Goal: Complete application form: Complete application form

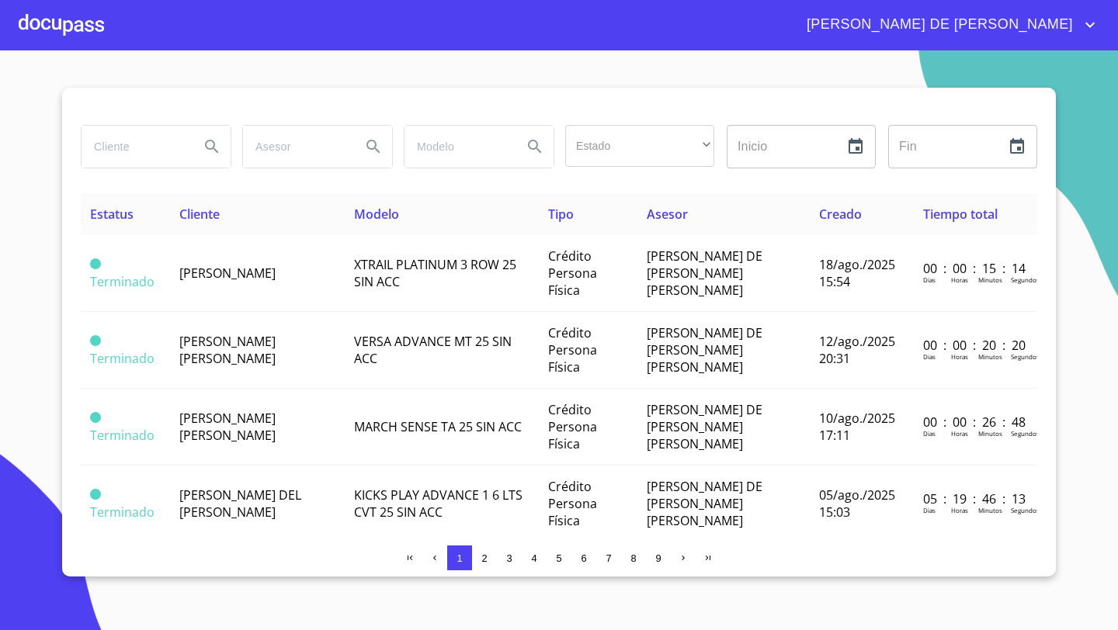
click at [65, 29] on div at bounding box center [61, 25] width 85 height 50
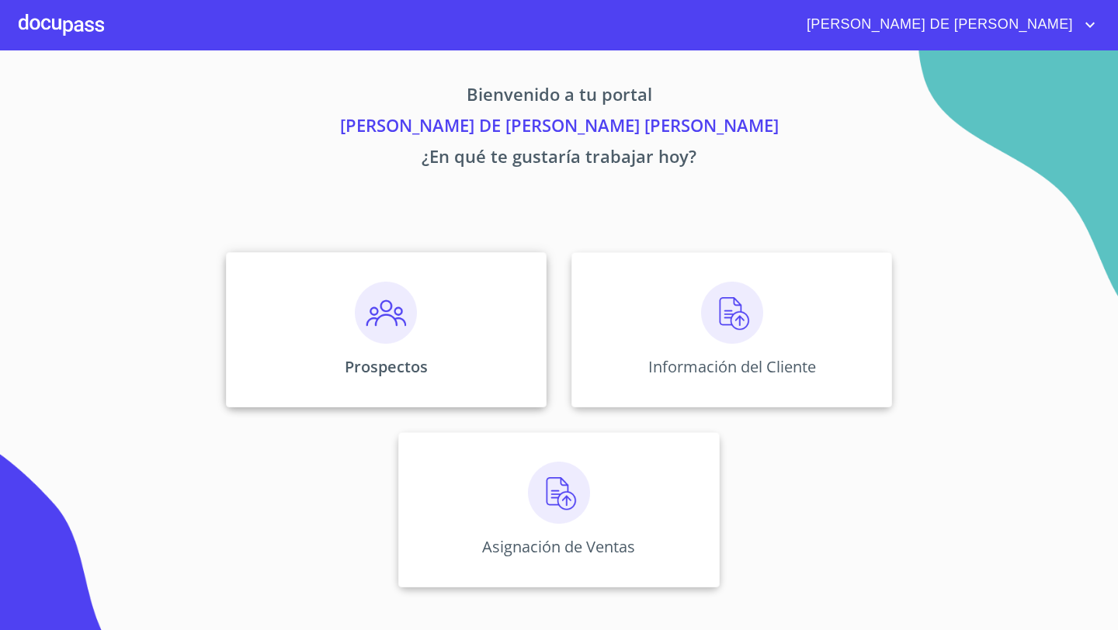
click at [416, 298] on img at bounding box center [386, 313] width 62 height 62
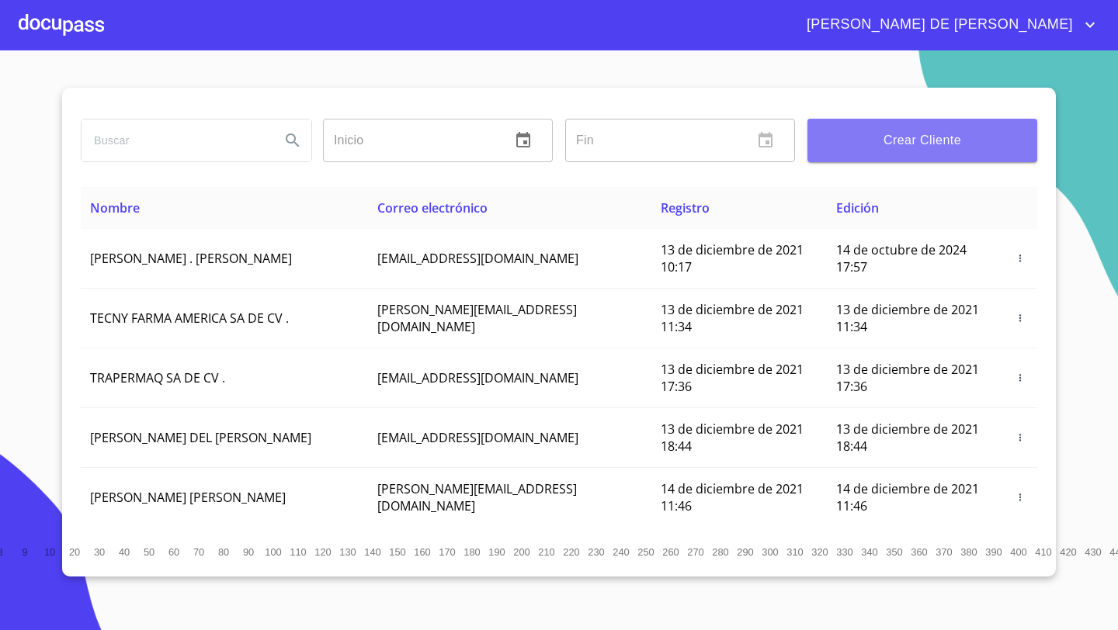
click at [918, 137] on span "Crear Cliente" at bounding box center [922, 141] width 205 height 22
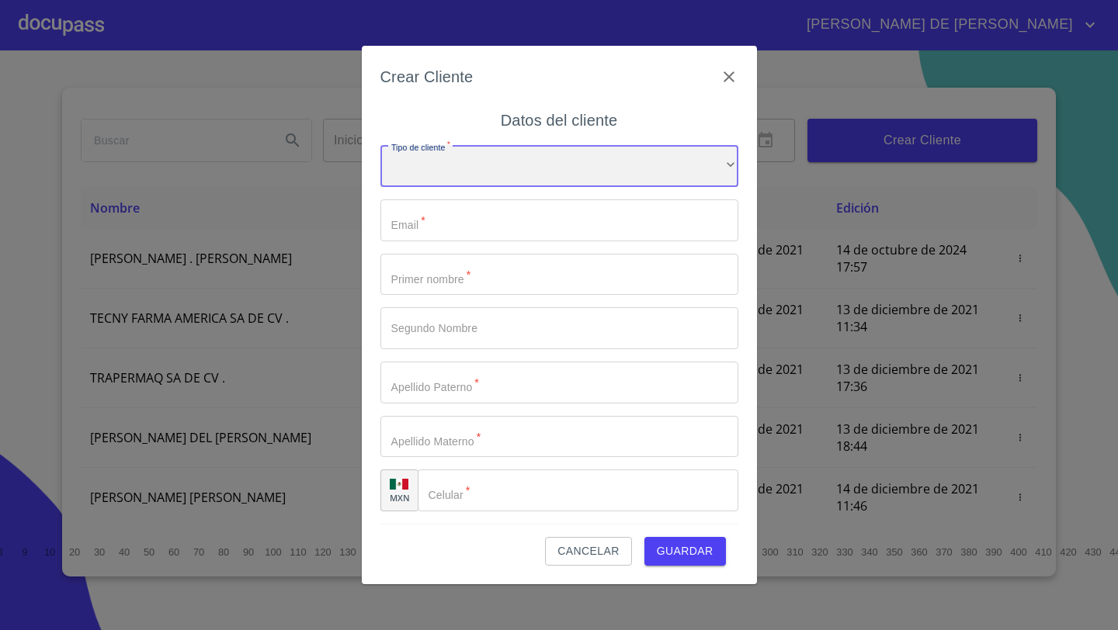
click at [553, 165] on div "​" at bounding box center [559, 166] width 358 height 42
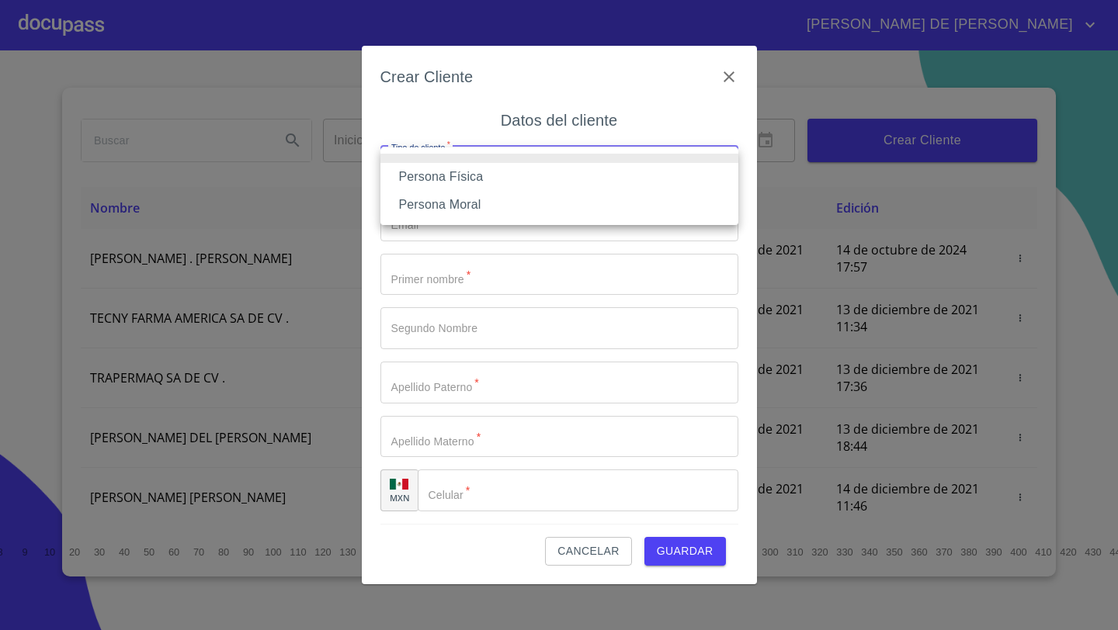
click at [460, 186] on li "Persona Física" at bounding box center [559, 177] width 358 height 28
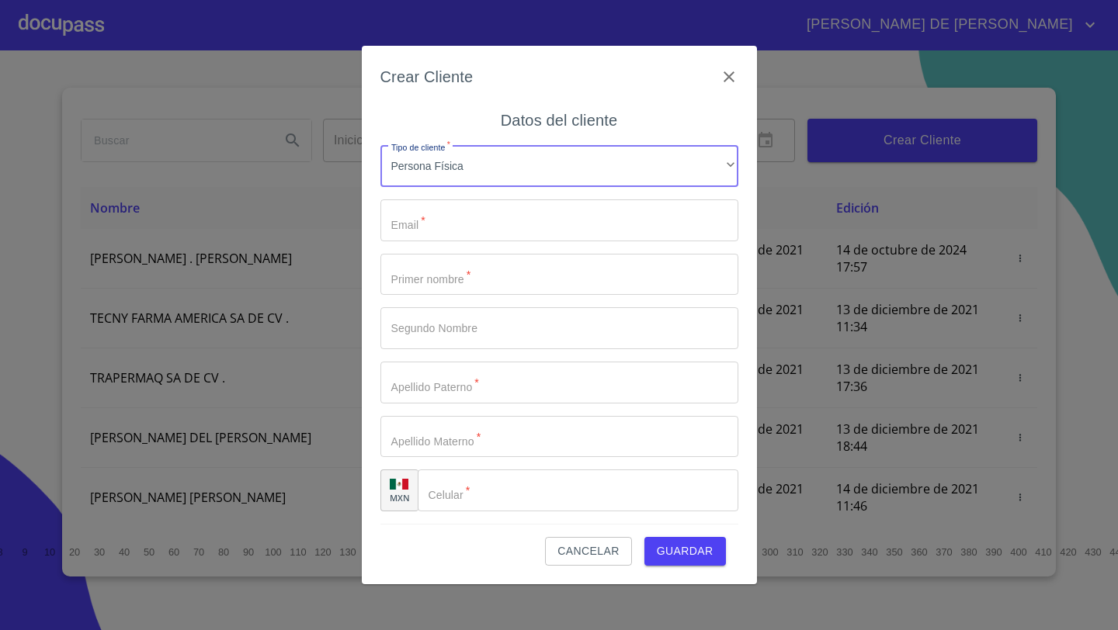
click at [433, 231] on input "Tipo de cliente   *" at bounding box center [559, 220] width 358 height 42
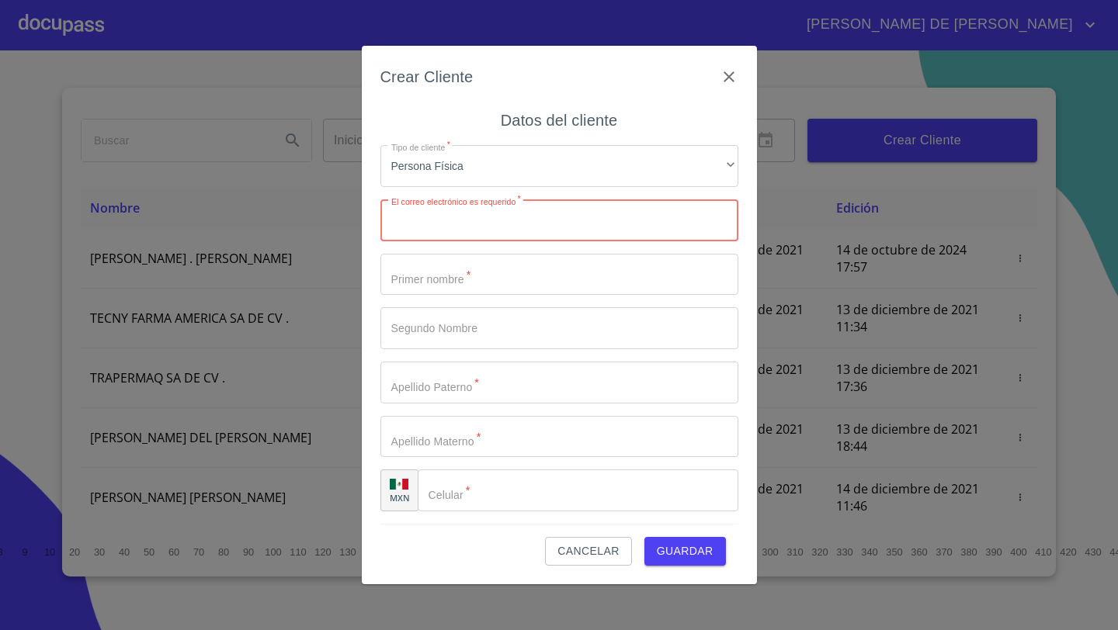
paste input "[EMAIL_ADDRESS][DOMAIN_NAME]"
type input "[EMAIL_ADDRESS][DOMAIN_NAME]"
click at [407, 279] on input "Tipo de cliente   *" at bounding box center [559, 275] width 358 height 42
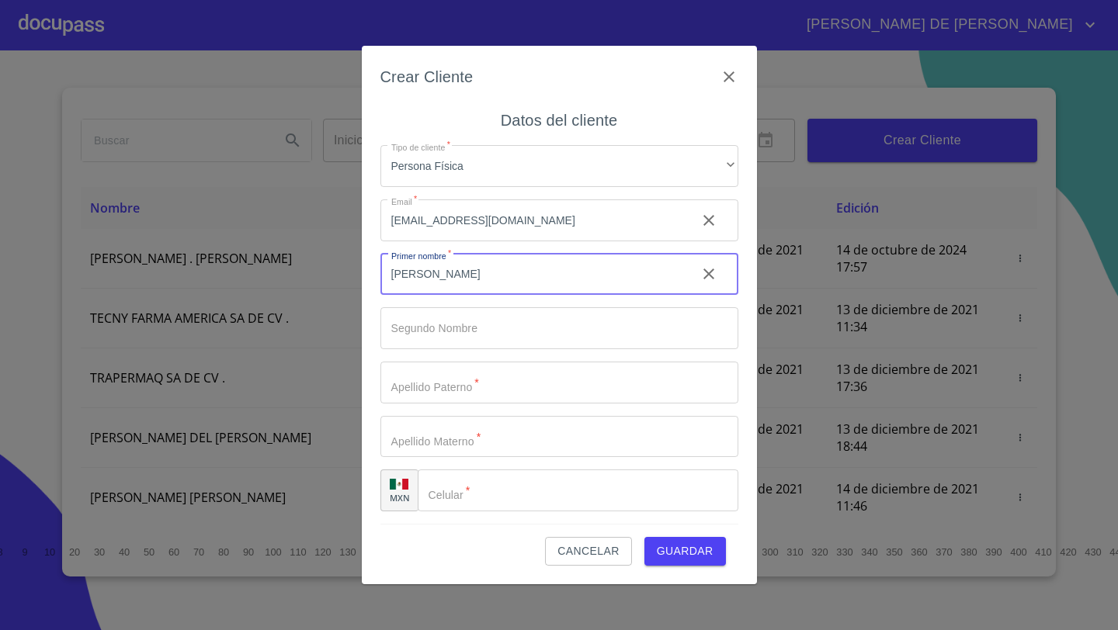
type input "[PERSON_NAME]"
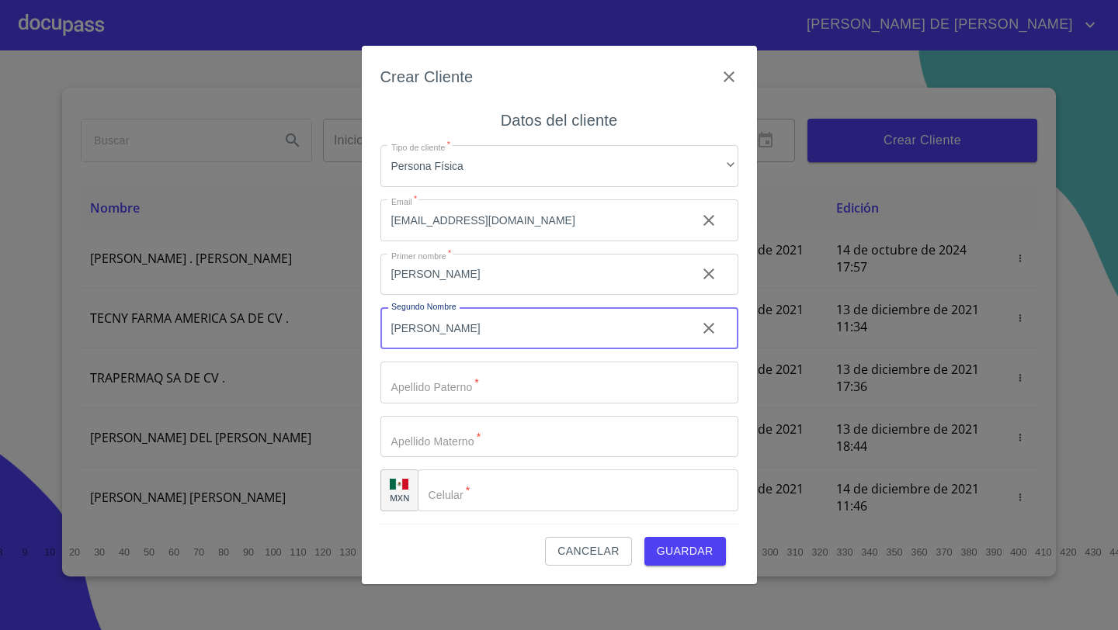
type input "[PERSON_NAME]"
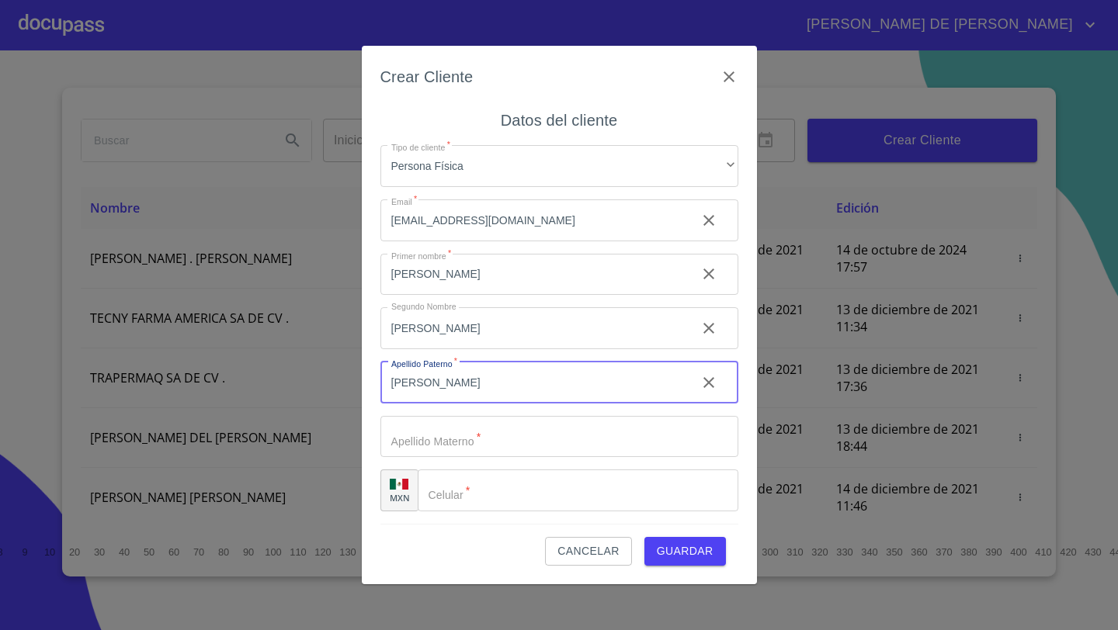
type input "[PERSON_NAME]"
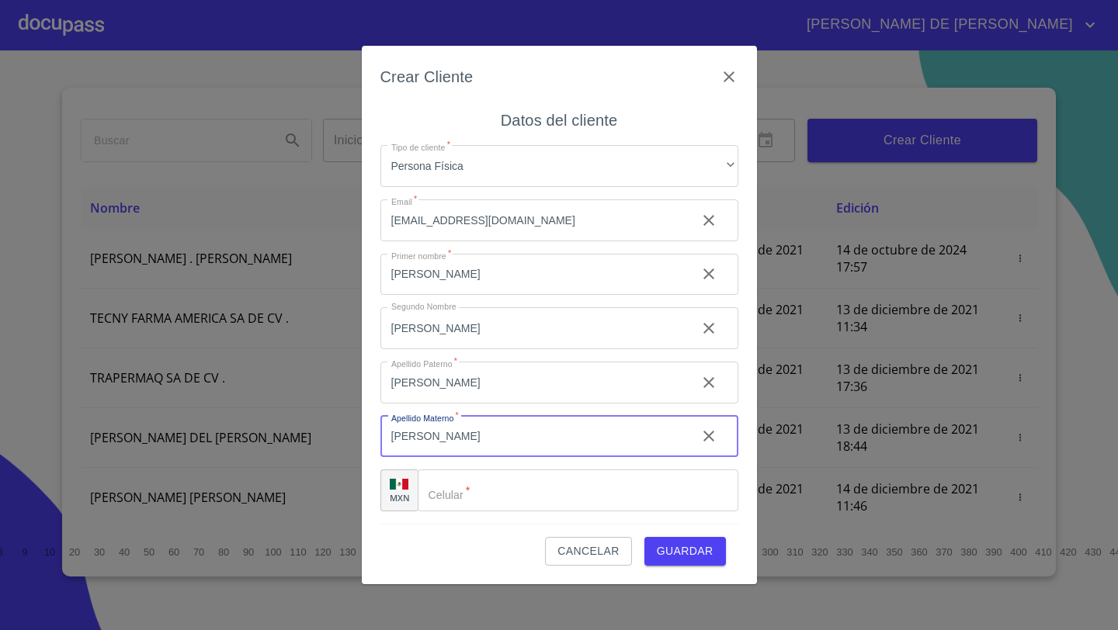
type input "[PERSON_NAME]"
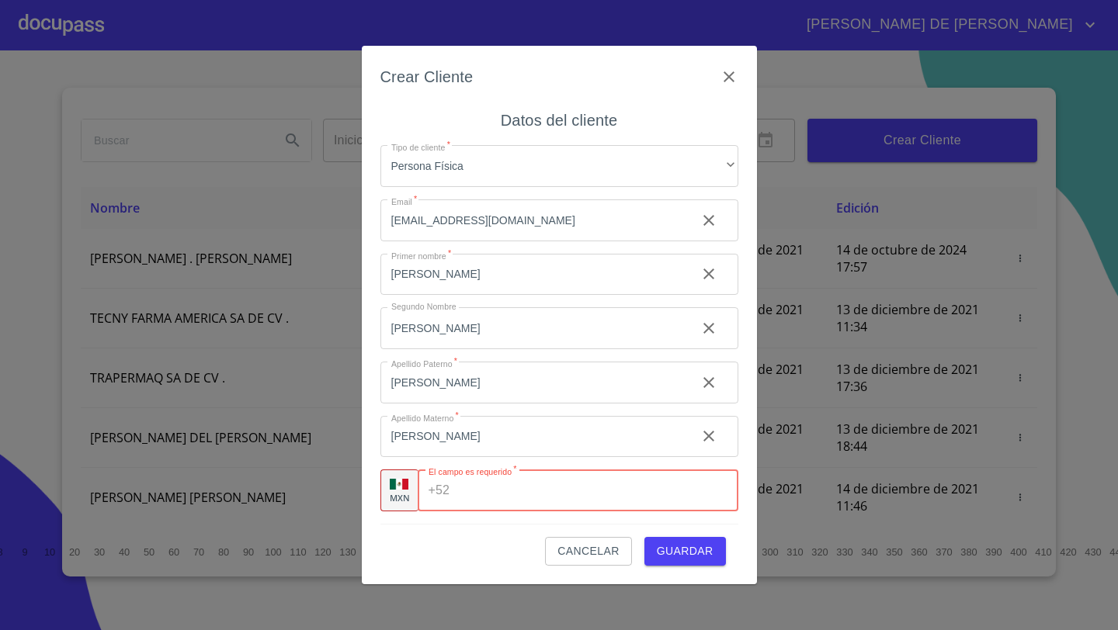
paste input "[PHONE_NUMBER]"
type input "[PHONE_NUMBER]"
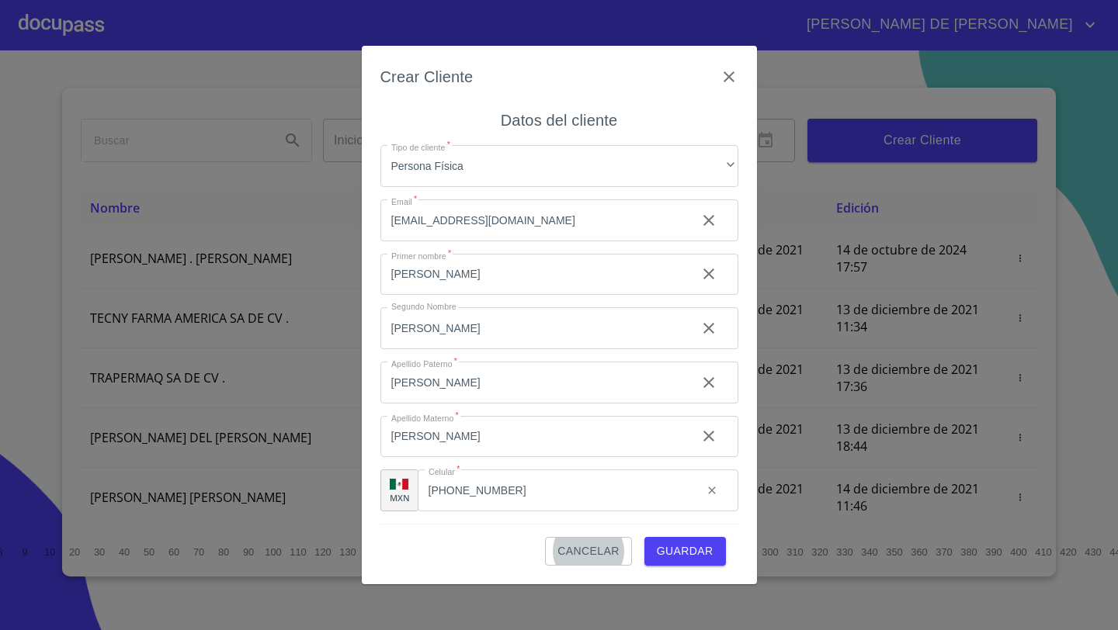
click at [703, 556] on span "Guardar" at bounding box center [685, 551] width 57 height 19
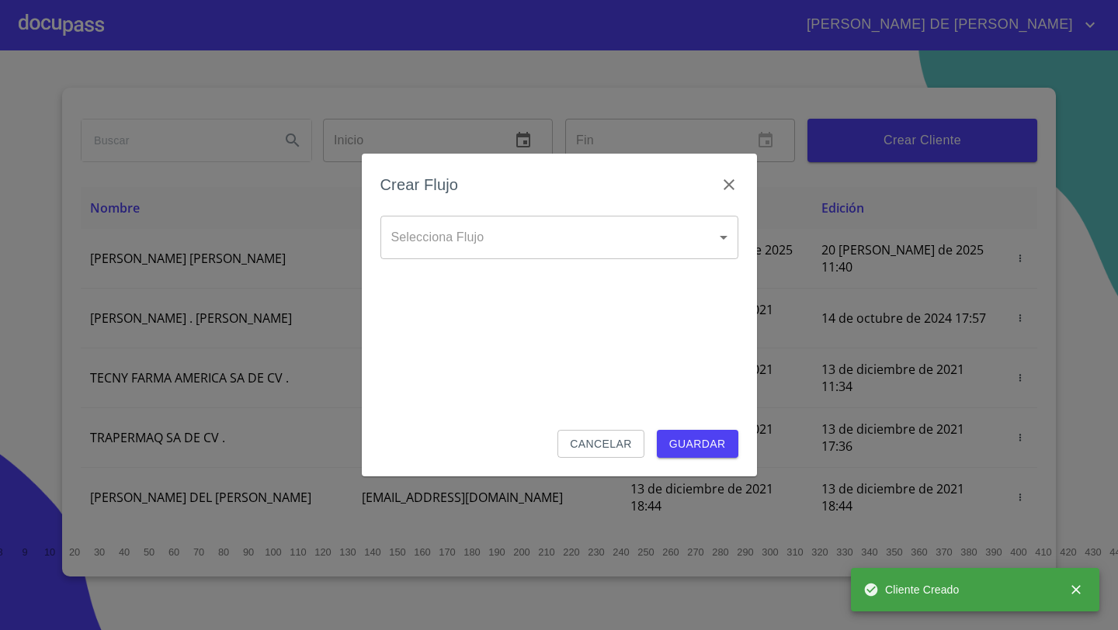
click at [547, 257] on body "[PERSON_NAME] DE [PERSON_NAME] Inicio ​ Fin ​ Crear Cliente Nombre Correo elect…" at bounding box center [559, 315] width 1118 height 630
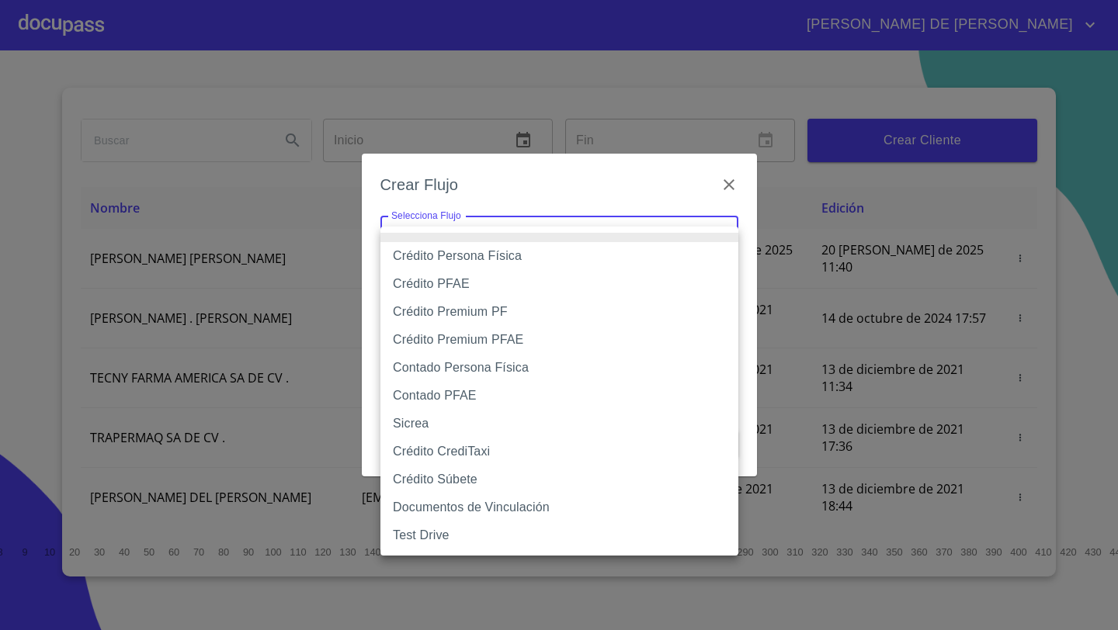
click at [483, 248] on li "Crédito Persona Física" at bounding box center [559, 256] width 358 height 28
type input "61b033e49b8c202ad5bb7912"
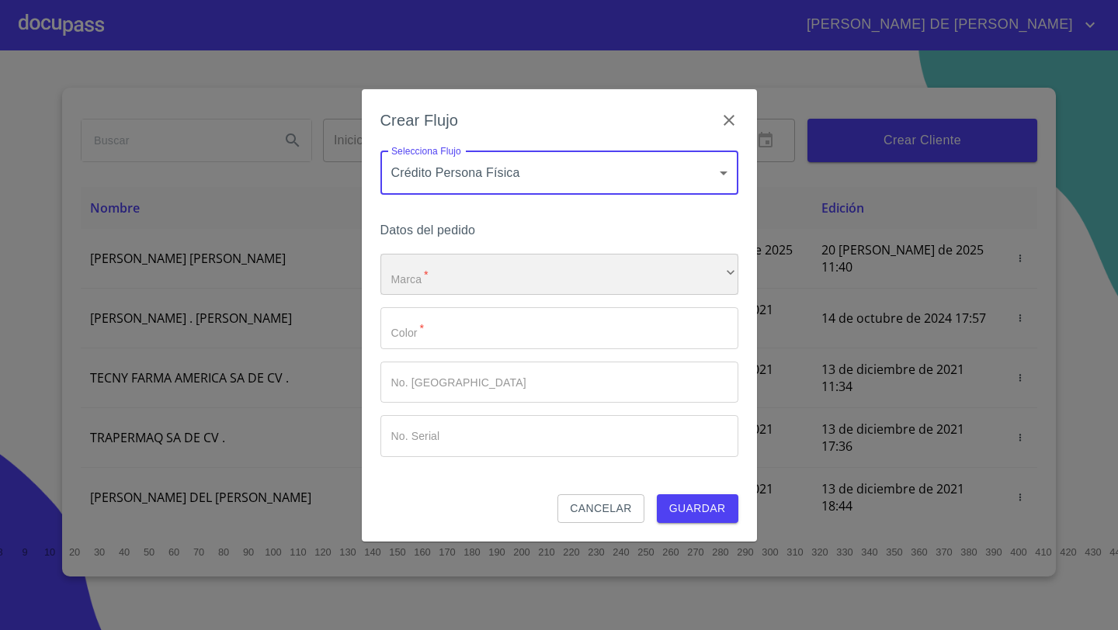
click at [428, 269] on div "​" at bounding box center [559, 275] width 358 height 42
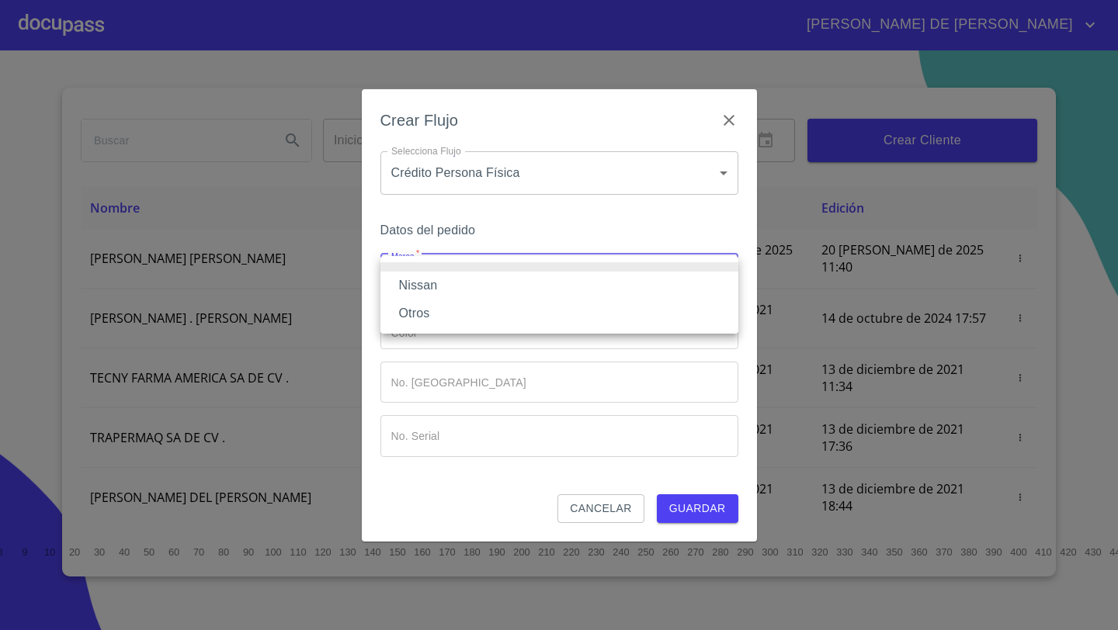
click at [425, 283] on li "Nissan" at bounding box center [559, 286] width 358 height 28
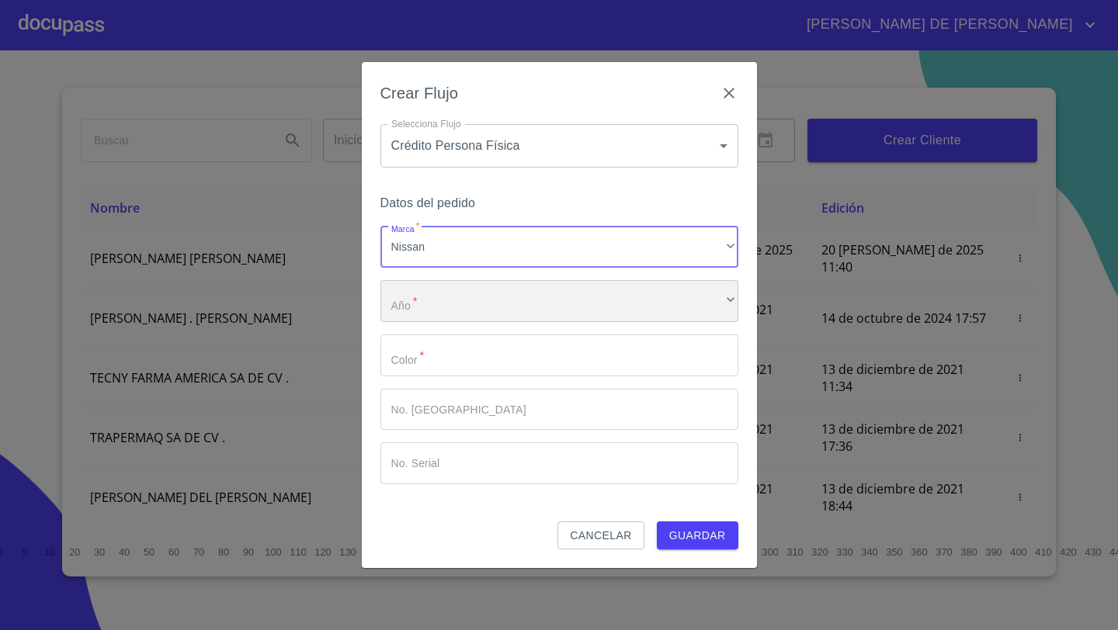
click at [425, 290] on div "​" at bounding box center [559, 301] width 358 height 42
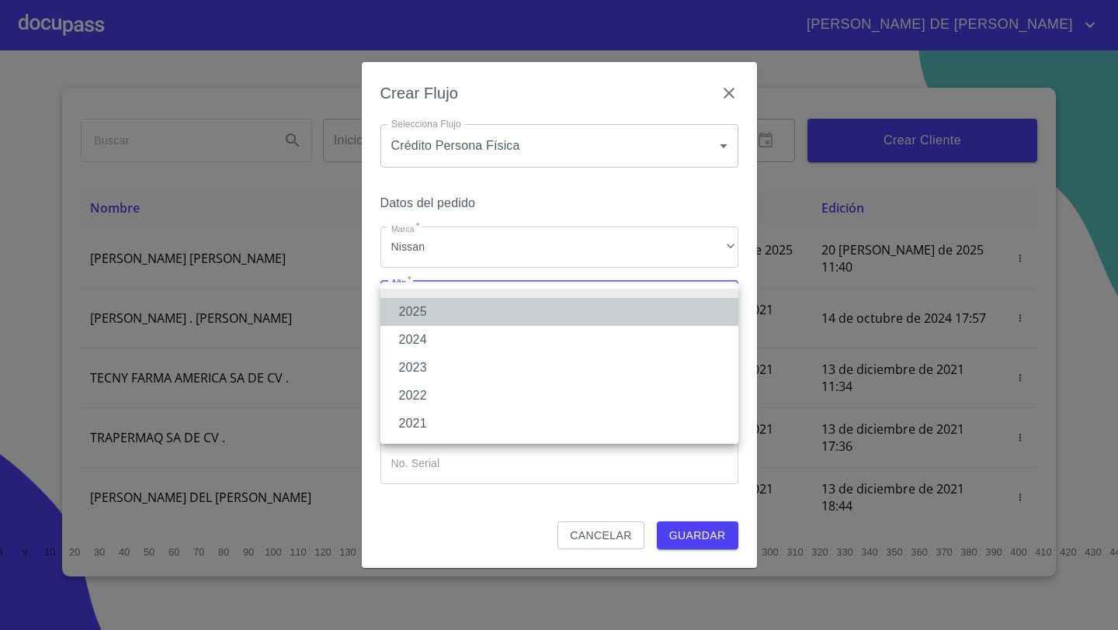
click at [422, 315] on li "2025" at bounding box center [559, 312] width 358 height 28
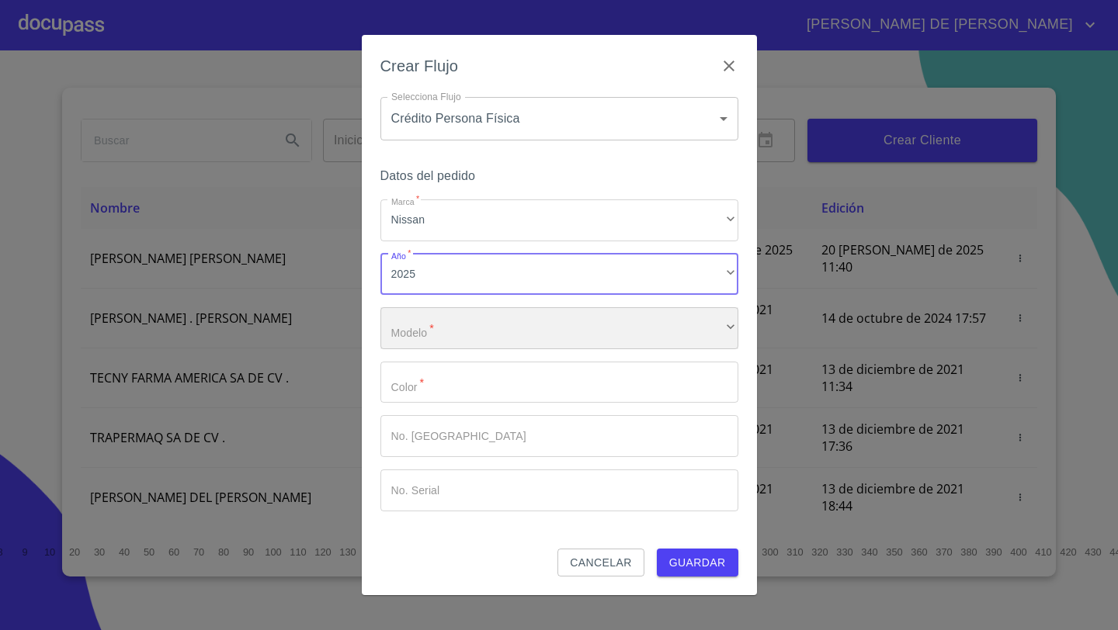
click at [422, 315] on div "​" at bounding box center [559, 328] width 358 height 42
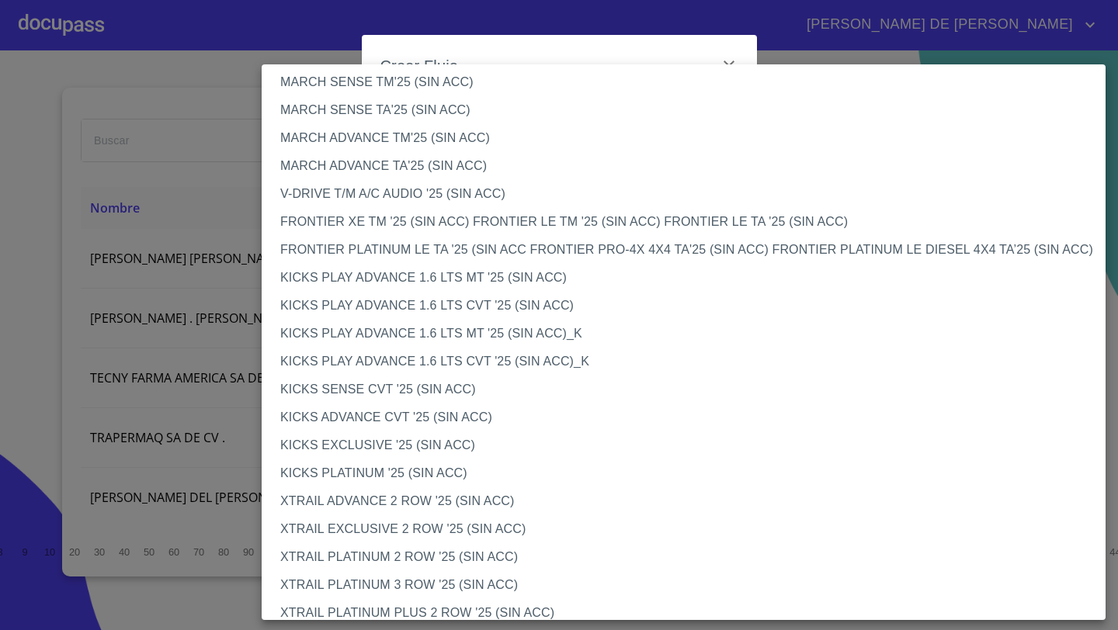
scroll to position [1143, 0]
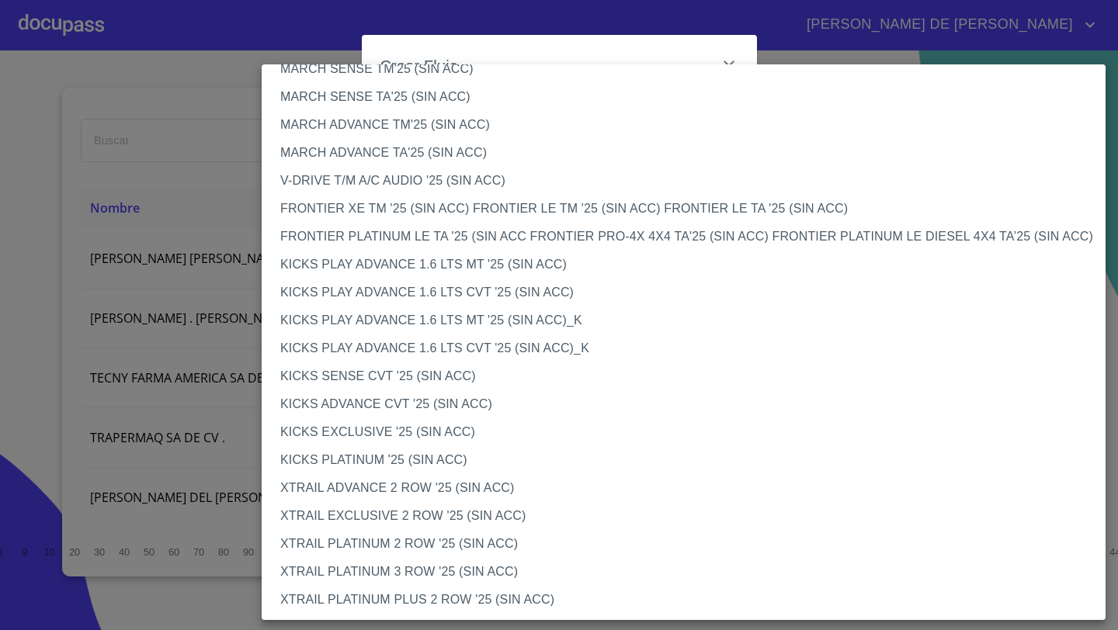
click at [338, 457] on li "KICKS PLATINUM '25 (SIN ACC)" at bounding box center [684, 460] width 844 height 28
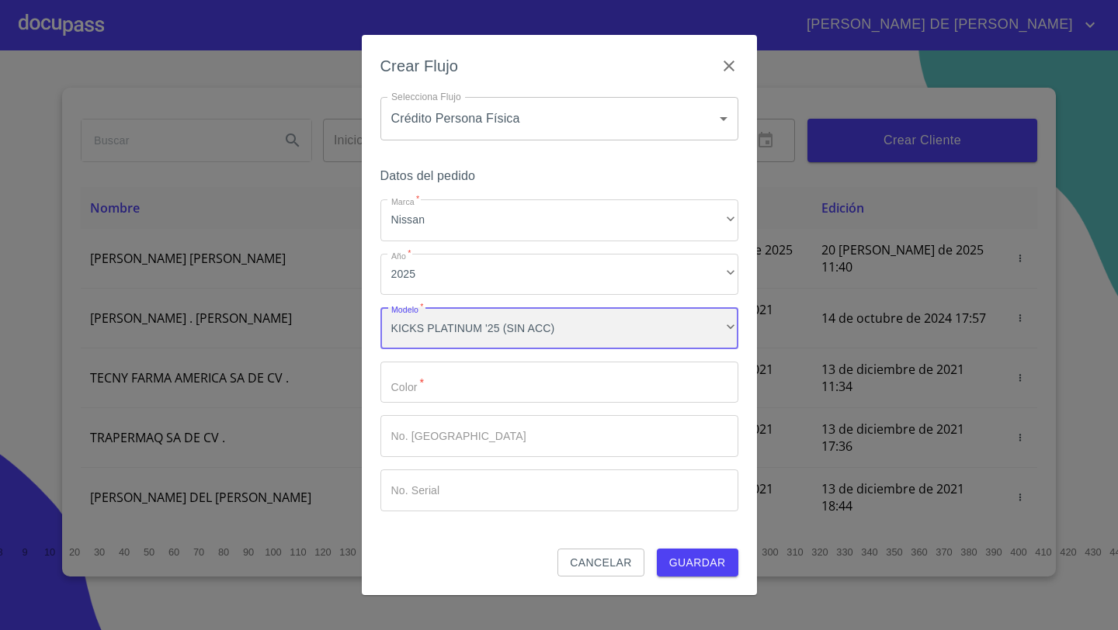
scroll to position [1142, 0]
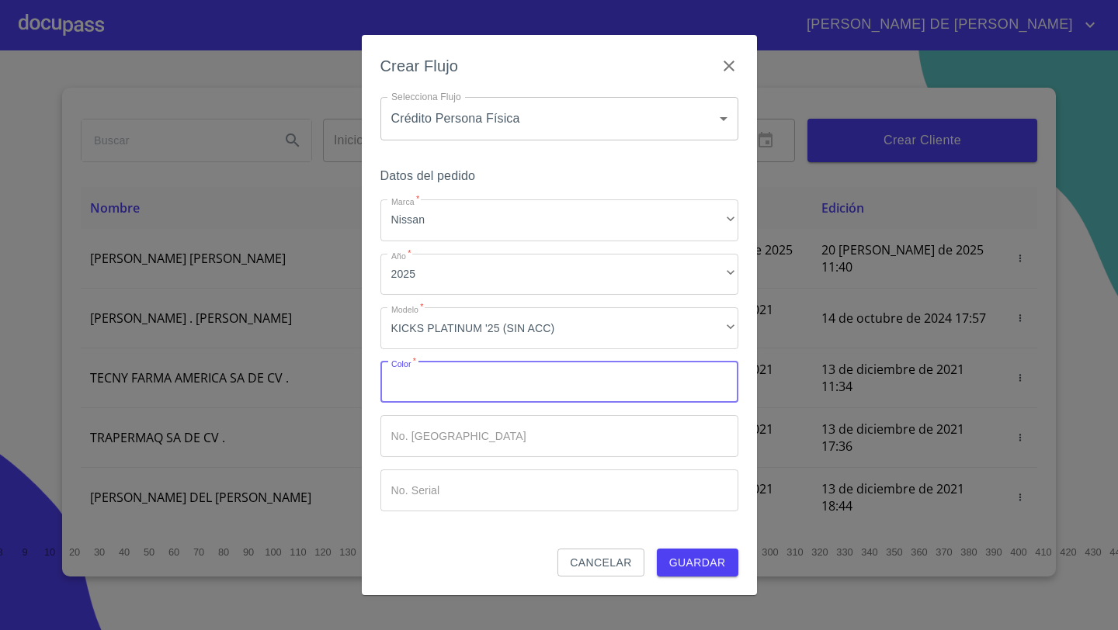
click at [437, 379] on input "Marca   *" at bounding box center [559, 383] width 358 height 42
type input "ROJO"
click at [709, 564] on span "Guardar" at bounding box center [697, 562] width 57 height 19
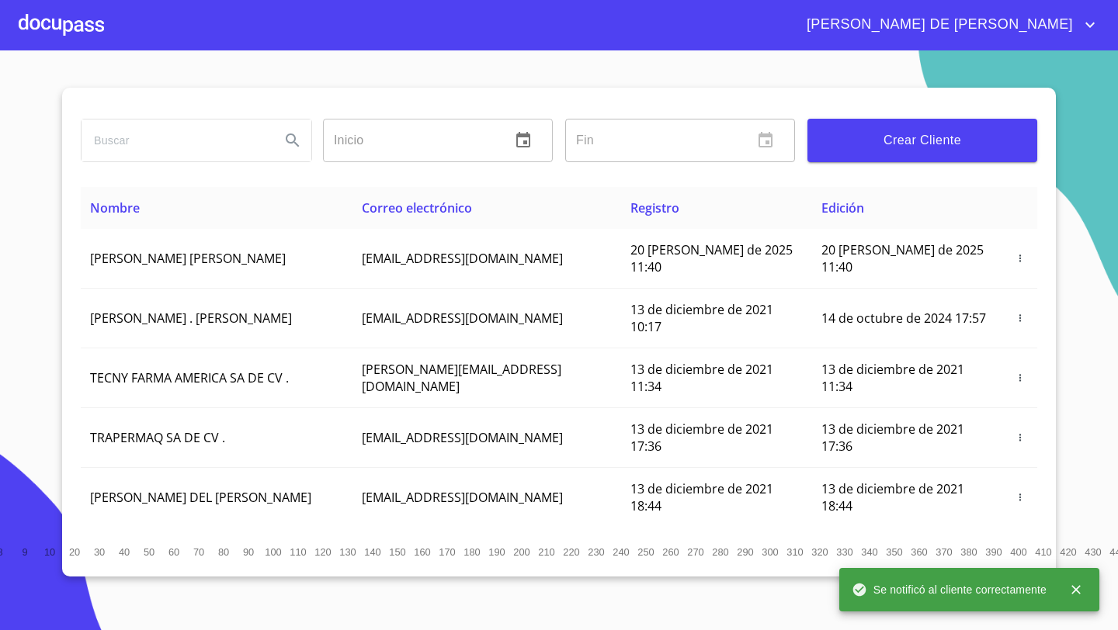
click at [54, 24] on div at bounding box center [61, 25] width 85 height 50
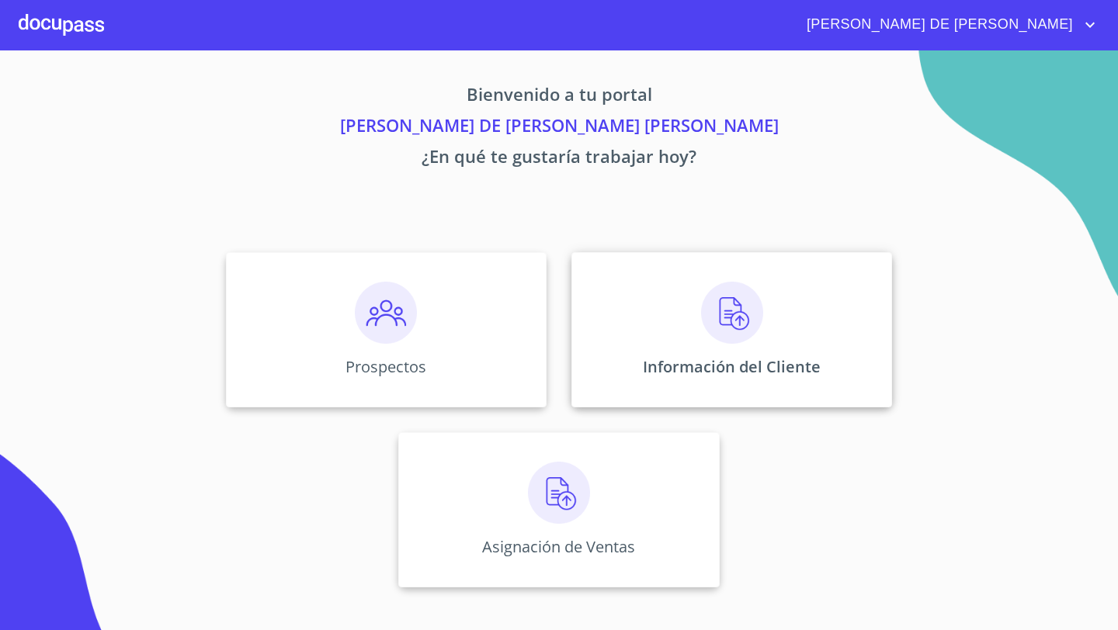
click at [669, 297] on div "Información del Cliente" at bounding box center [731, 329] width 321 height 155
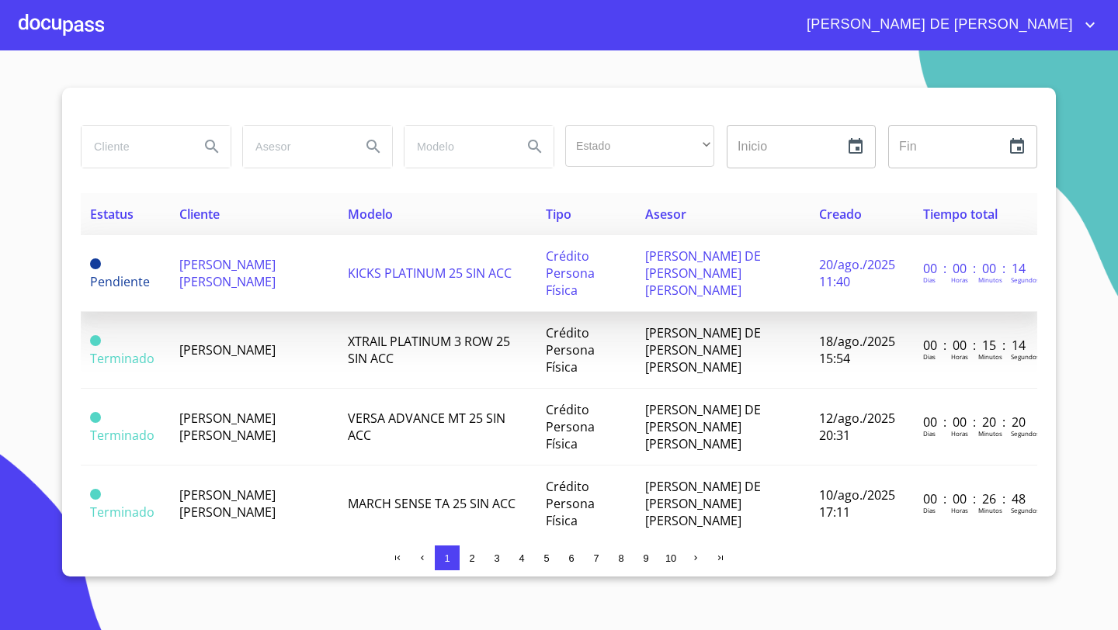
click at [241, 258] on span "[PERSON_NAME] [PERSON_NAME]" at bounding box center [227, 273] width 96 height 34
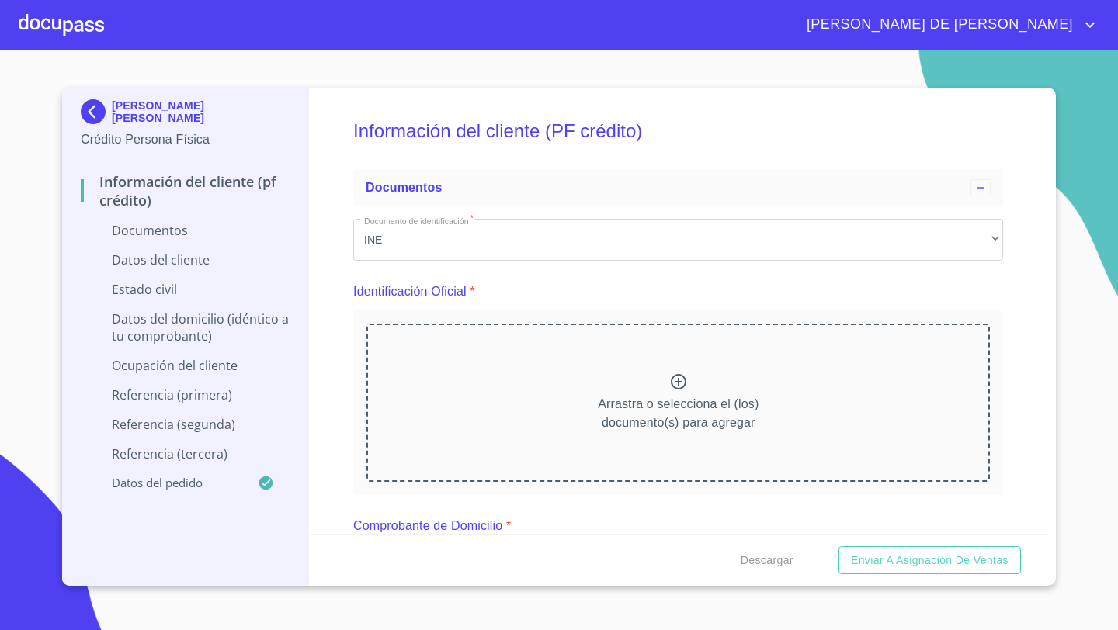
click at [694, 401] on p "Arrastra o selecciona el (los) documento(s) para agregar" at bounding box center [678, 413] width 161 height 37
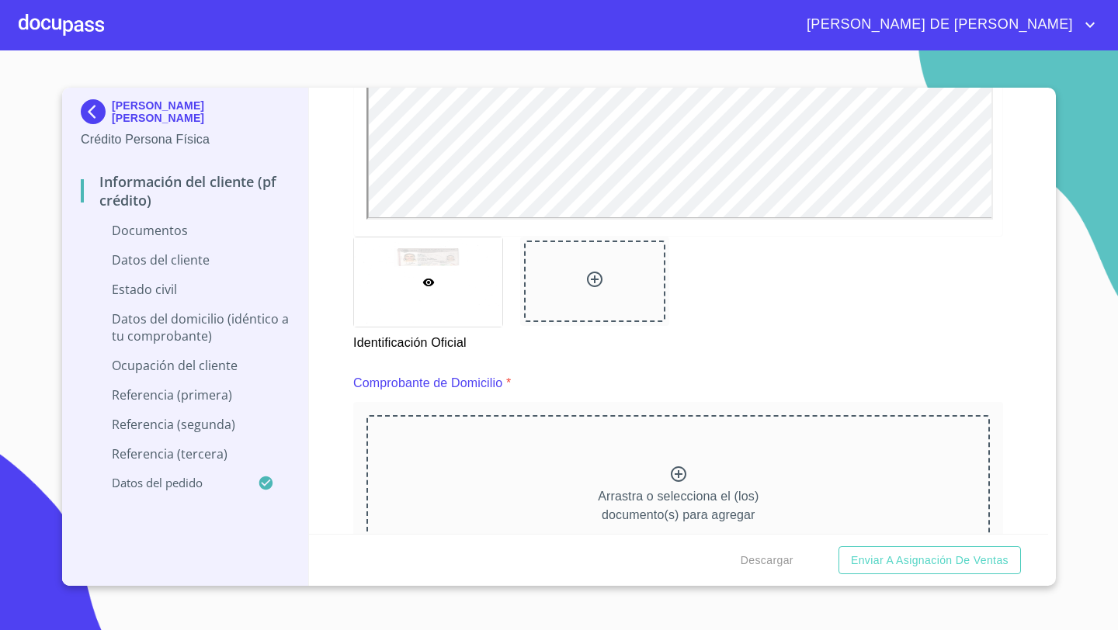
scroll to position [591, 0]
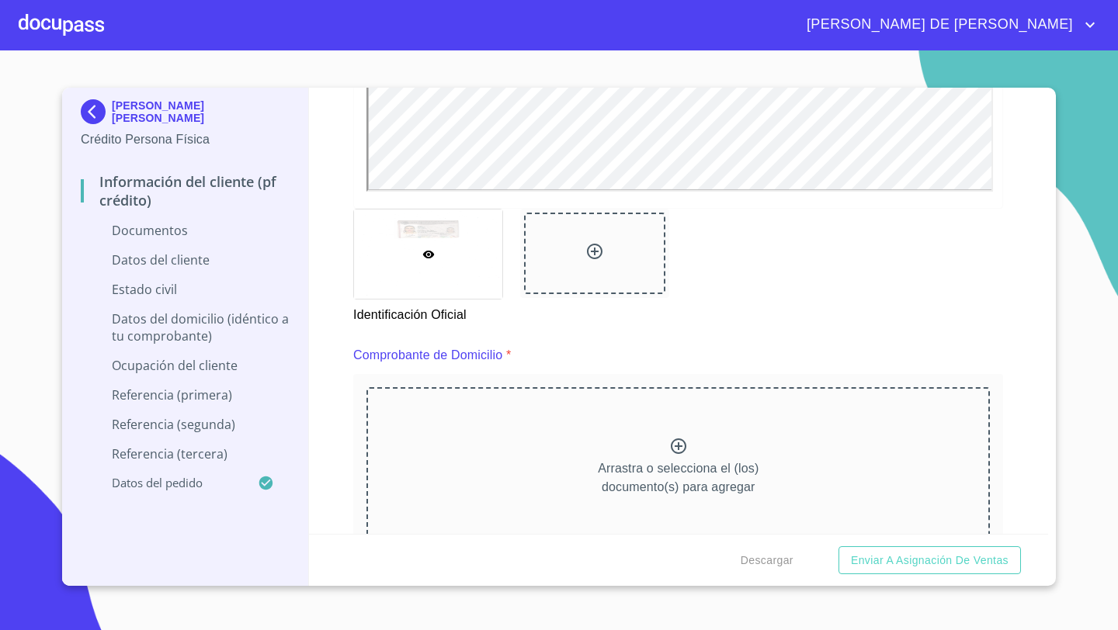
click at [604, 429] on div "Arrastra o selecciona el (los) documento(s) para agregar" at bounding box center [677, 466] width 623 height 158
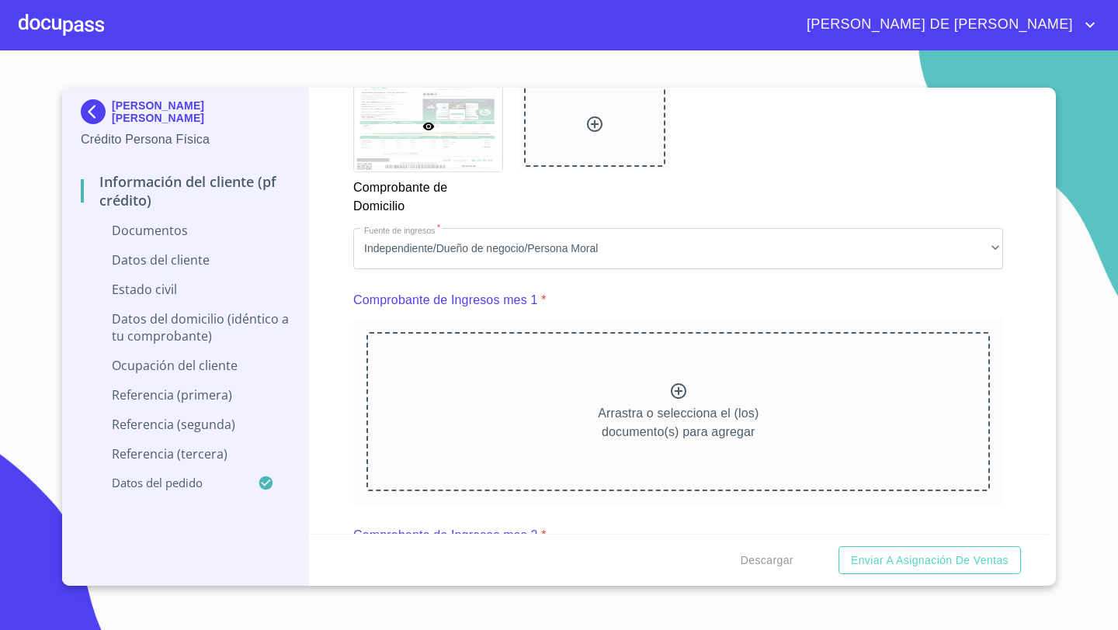
scroll to position [1401, 0]
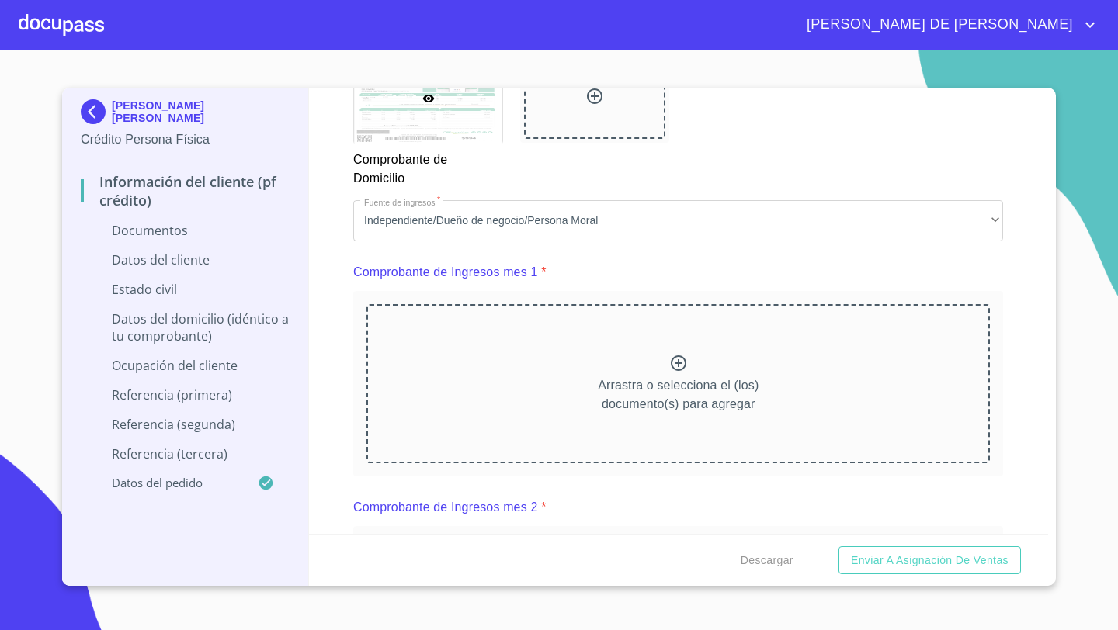
click at [685, 359] on icon at bounding box center [678, 363] width 19 height 19
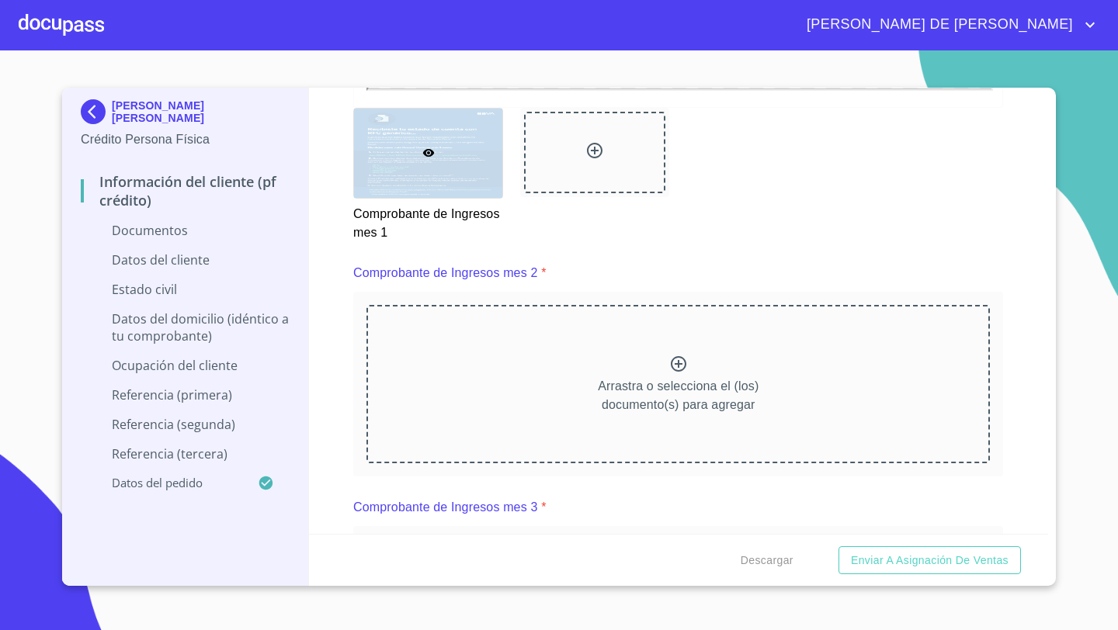
scroll to position [2240, 0]
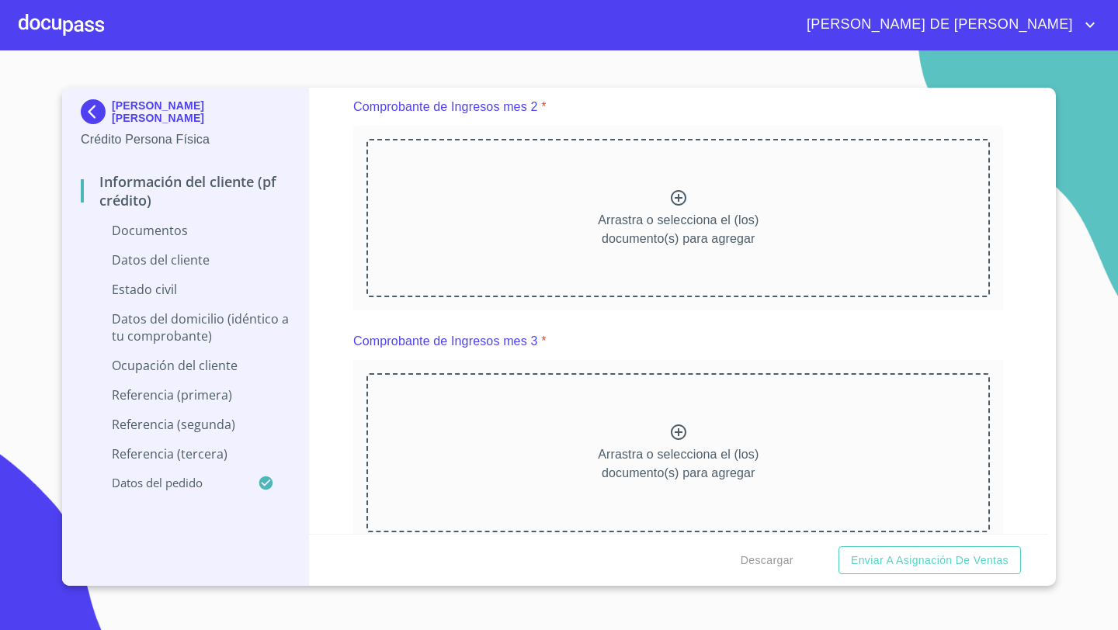
click at [598, 230] on p "Arrastra o selecciona el (los) documento(s) para agregar" at bounding box center [678, 229] width 161 height 37
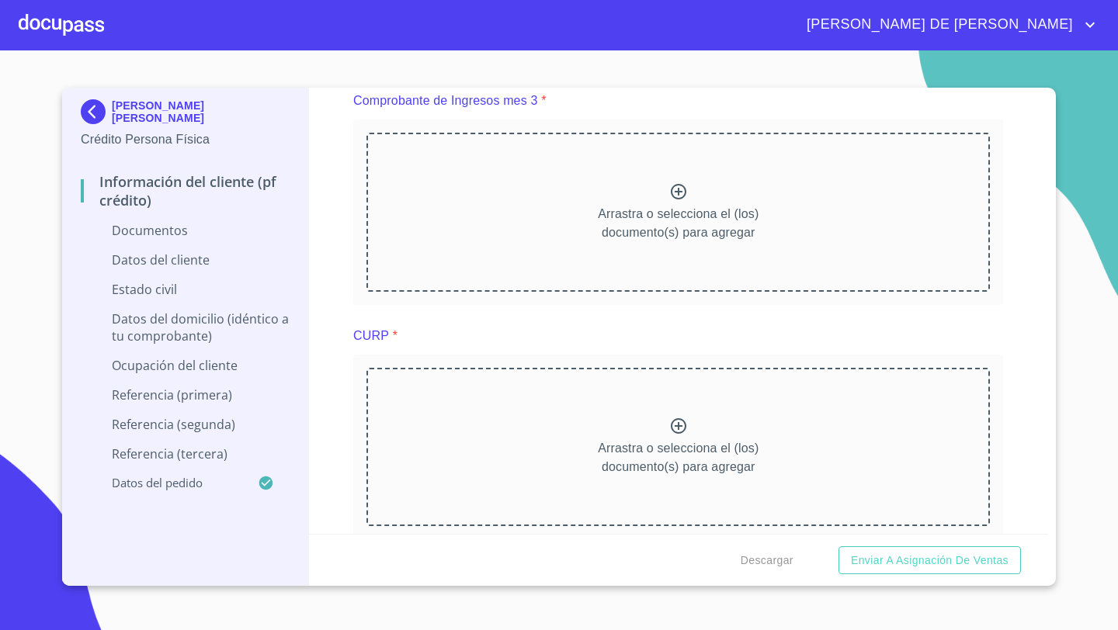
scroll to position [2931, 0]
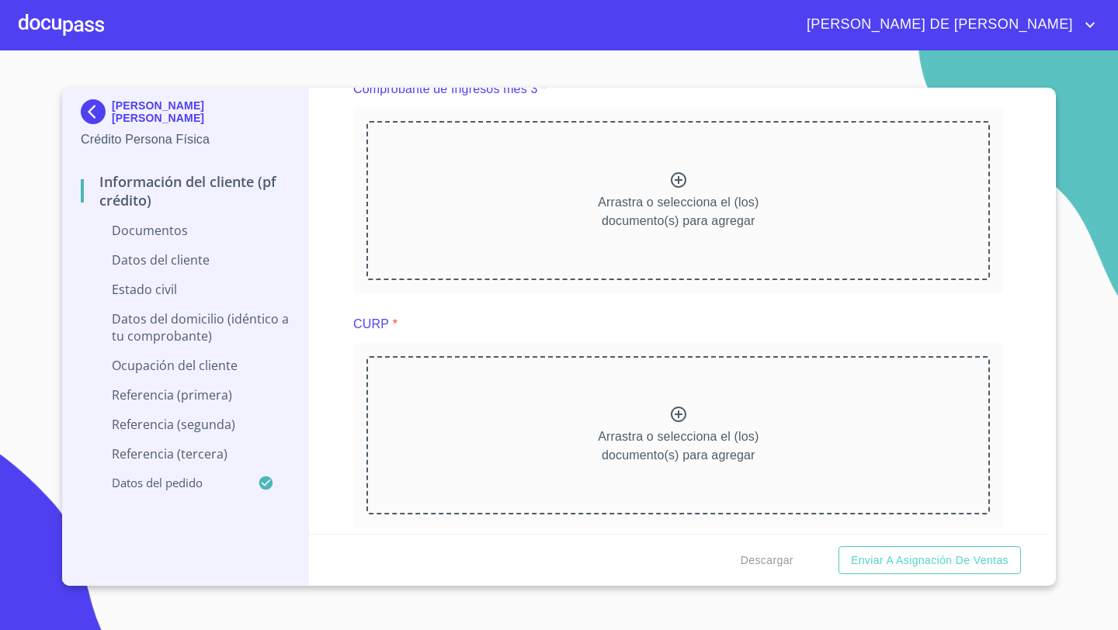
click at [600, 168] on div "Arrastra o selecciona el (los) documento(s) para agregar" at bounding box center [677, 200] width 623 height 158
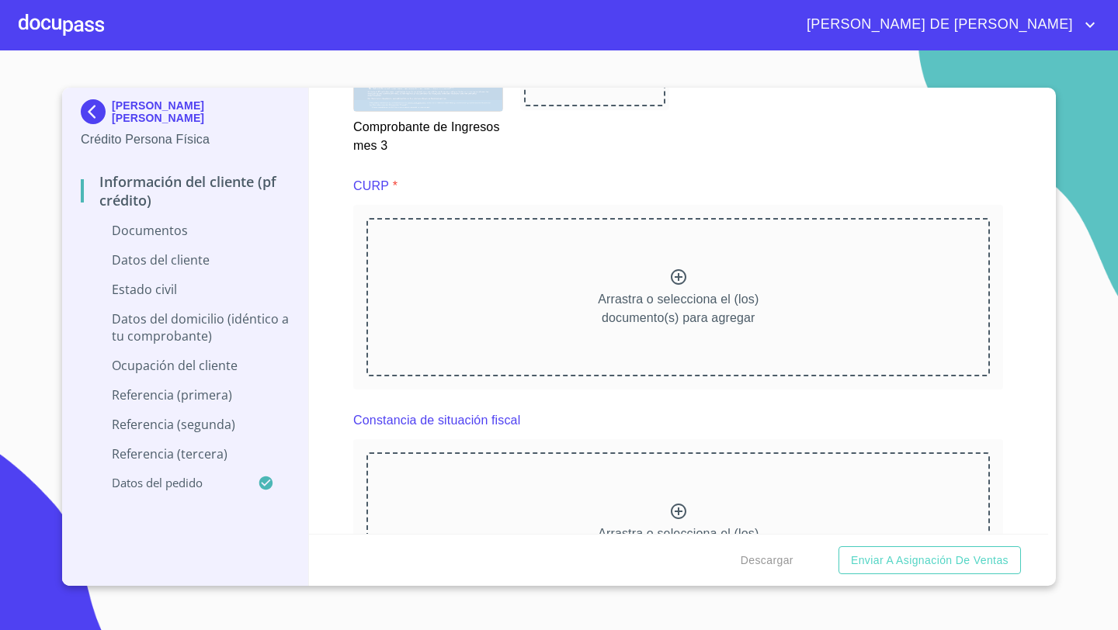
scroll to position [3504, 0]
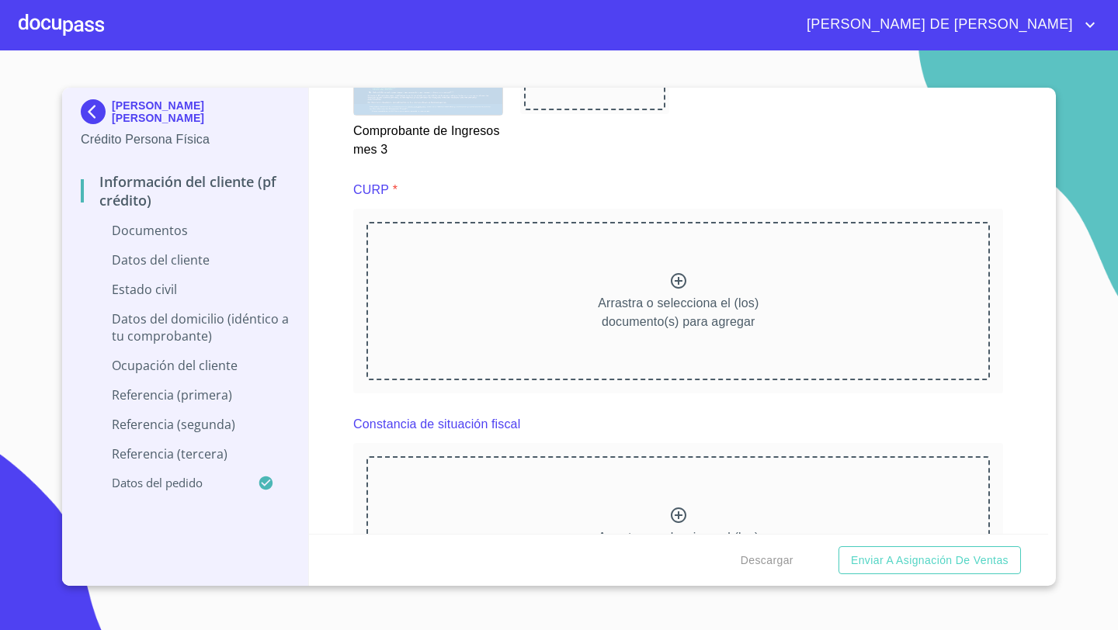
click at [549, 268] on div "Arrastra o selecciona el (los) documento(s) para agregar" at bounding box center [677, 301] width 623 height 158
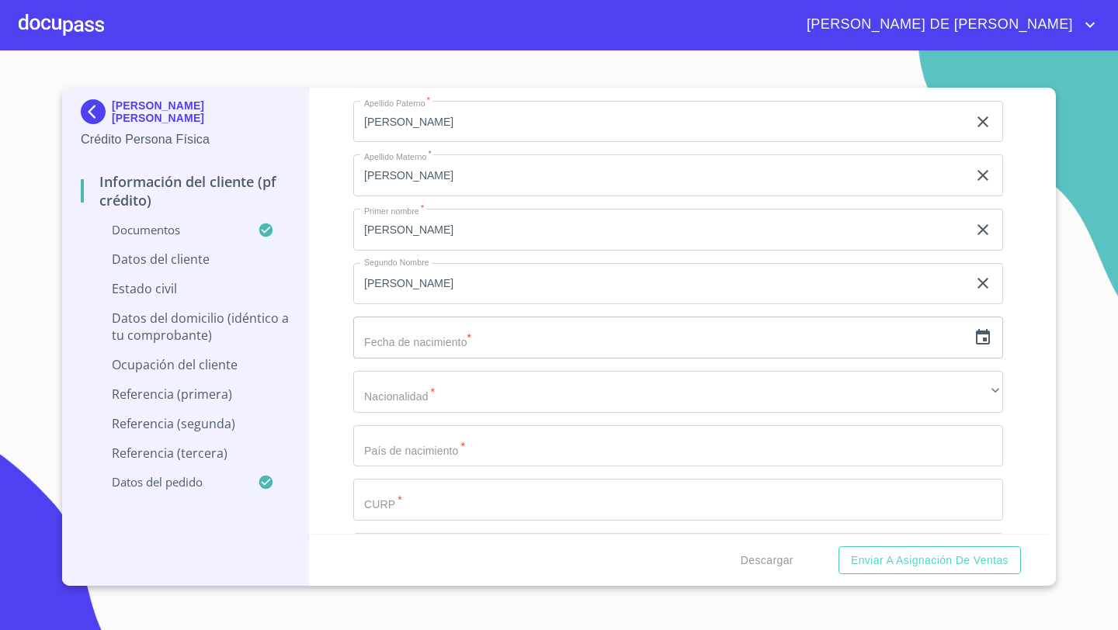
scroll to position [4555, 0]
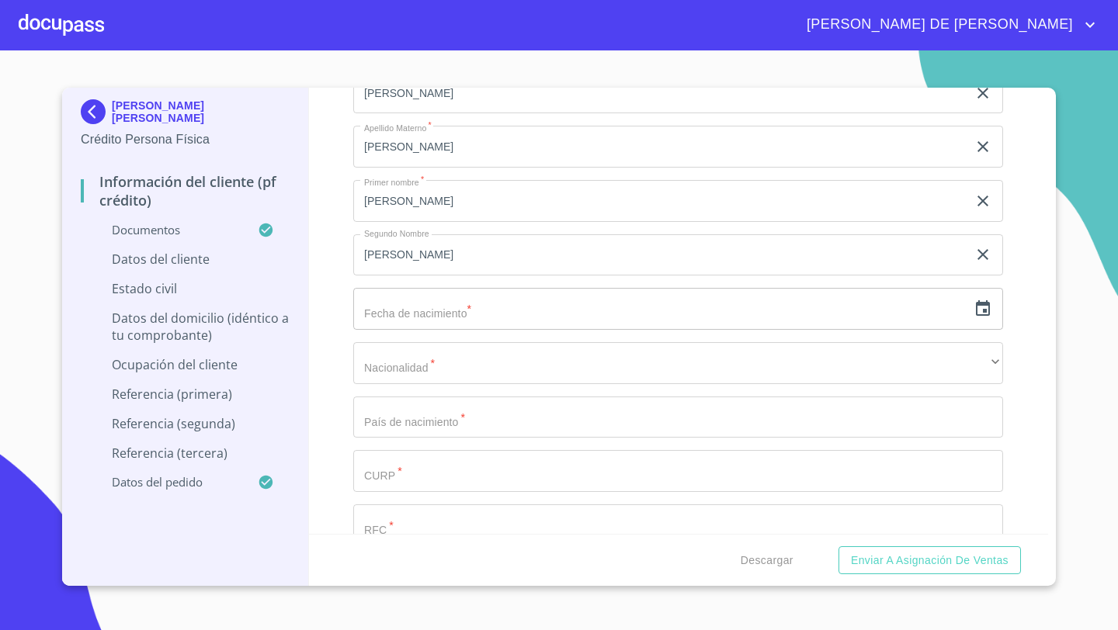
click at [979, 302] on icon "button" at bounding box center [983, 308] width 14 height 16
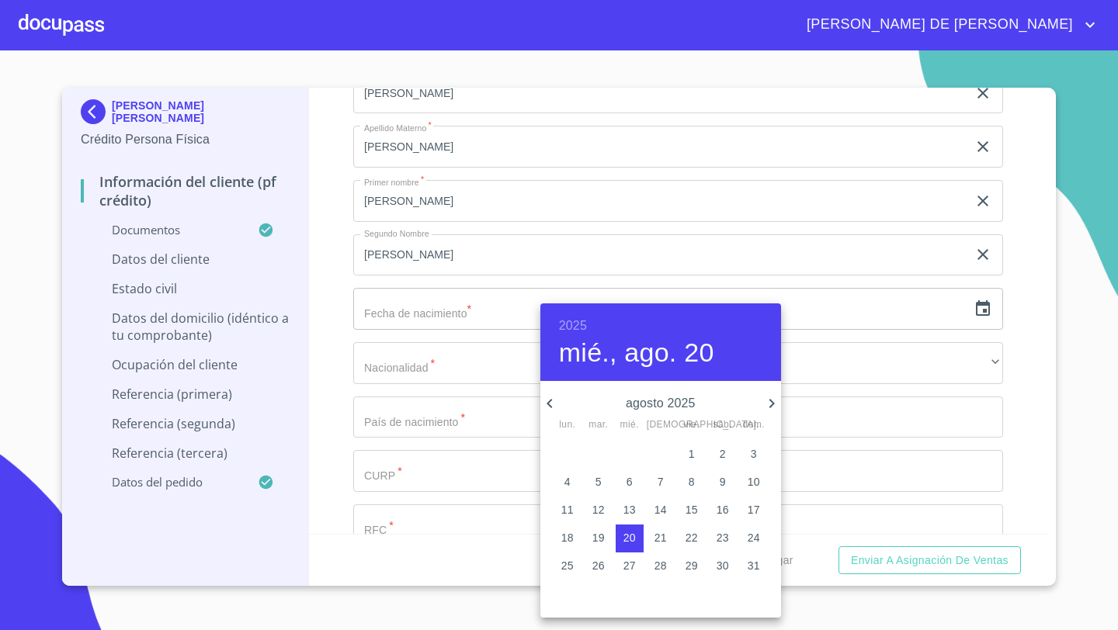
click at [569, 322] on h6 "2025" at bounding box center [573, 326] width 28 height 22
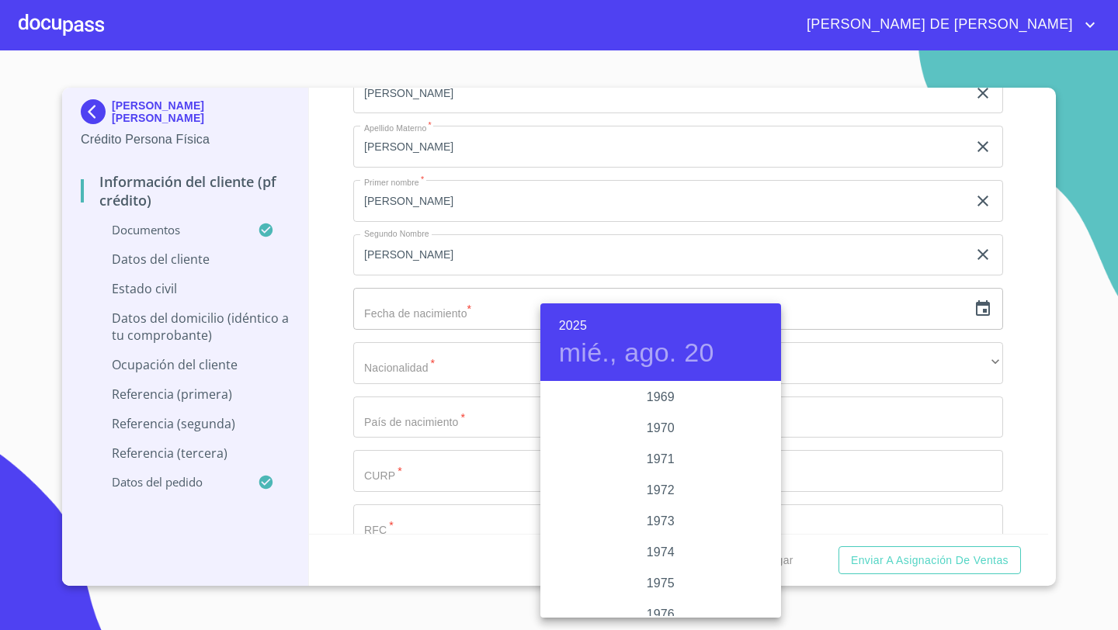
scroll to position [1328, 0]
click at [658, 531] on div "1972" at bounding box center [660, 530] width 241 height 31
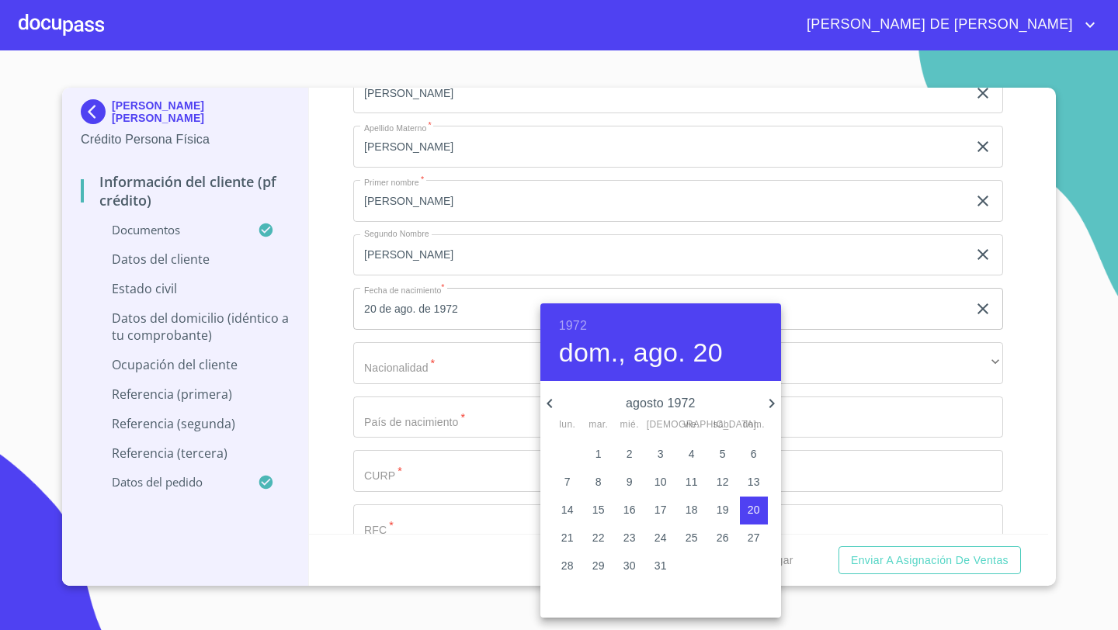
click at [773, 408] on icon "button" at bounding box center [771, 403] width 19 height 19
click at [548, 402] on icon "button" at bounding box center [548, 403] width 5 height 9
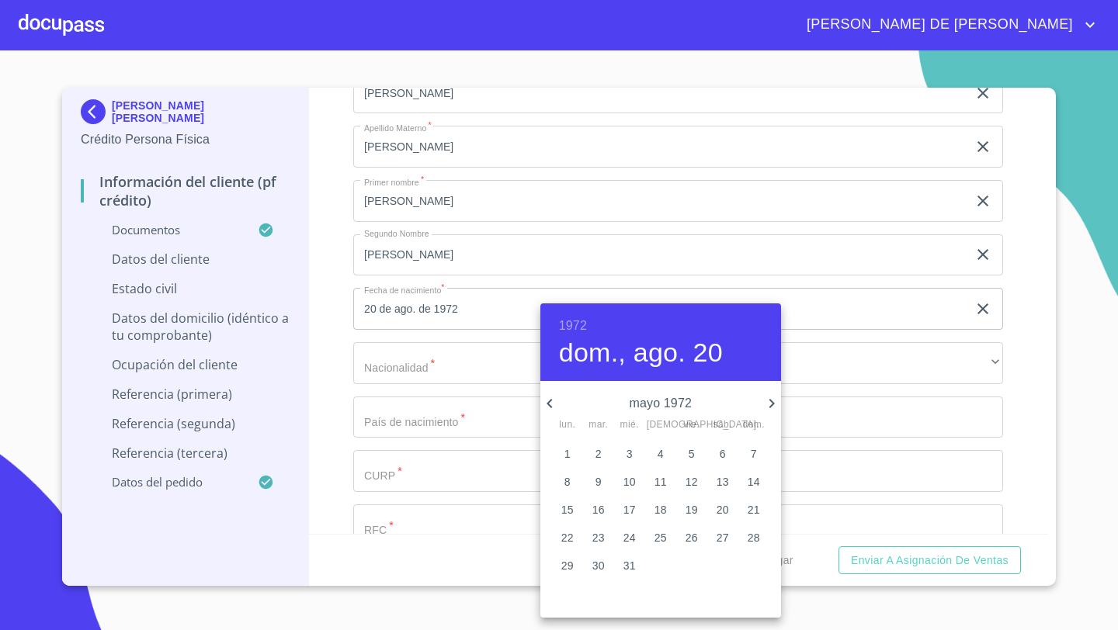
click at [548, 402] on icon "button" at bounding box center [548, 403] width 5 height 9
click at [571, 485] on span "6" at bounding box center [567, 482] width 28 height 16
type input "6 de mar. de 1972"
click at [328, 395] on div at bounding box center [559, 315] width 1118 height 630
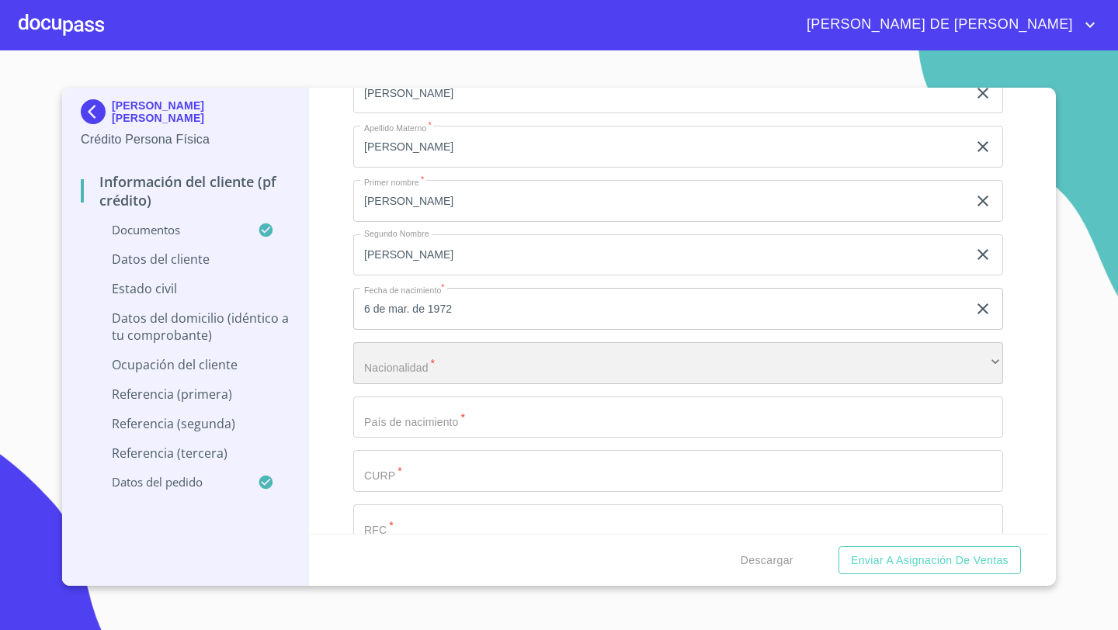
click at [421, 342] on div "​" at bounding box center [678, 363] width 650 height 42
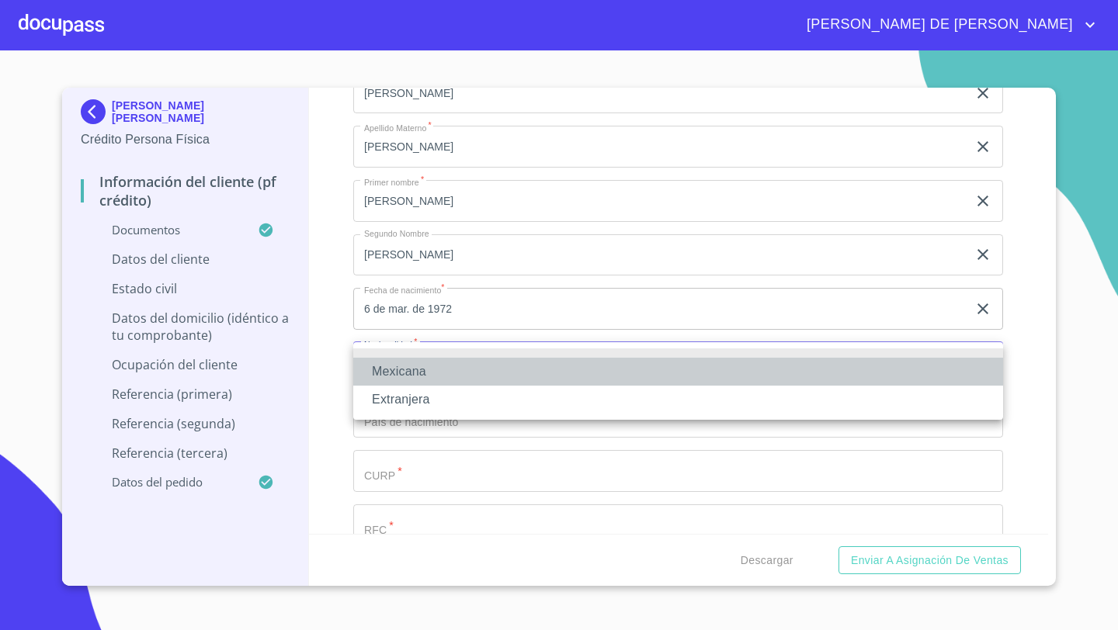
click at [404, 364] on li "Mexicana" at bounding box center [678, 372] width 650 height 28
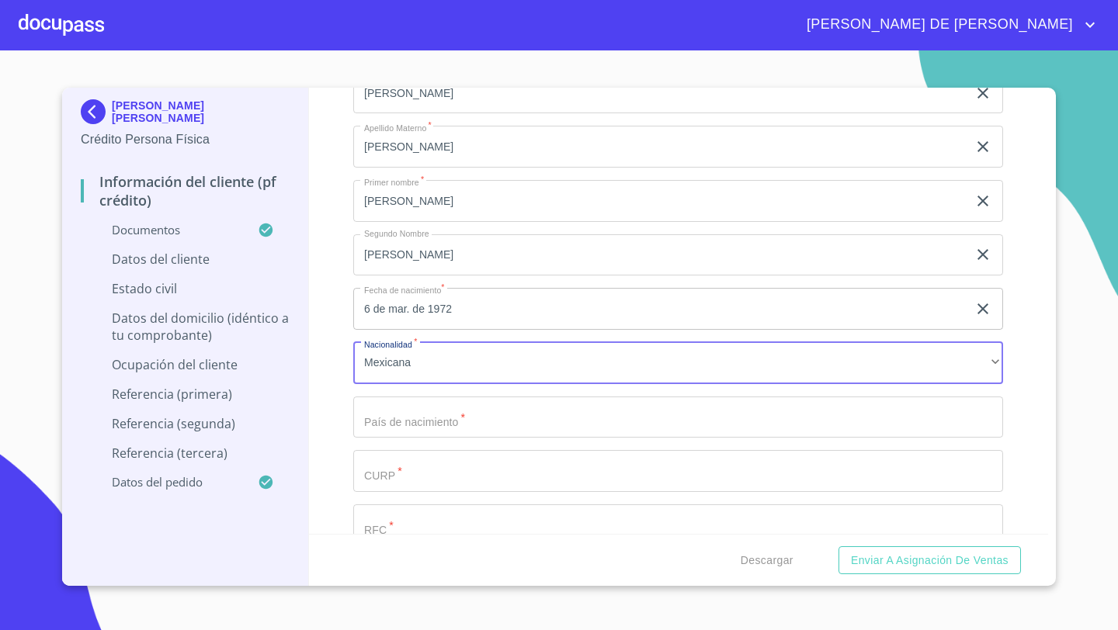
click at [391, 114] on input "Documento de identificación   *" at bounding box center [660, 93] width 614 height 42
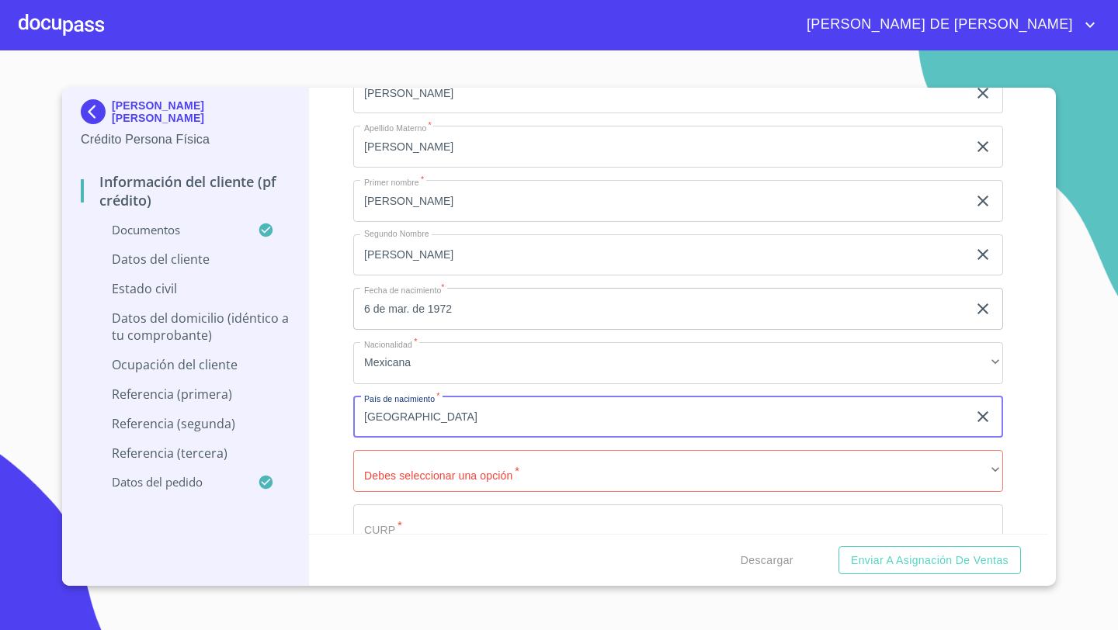
type input "[GEOGRAPHIC_DATA]"
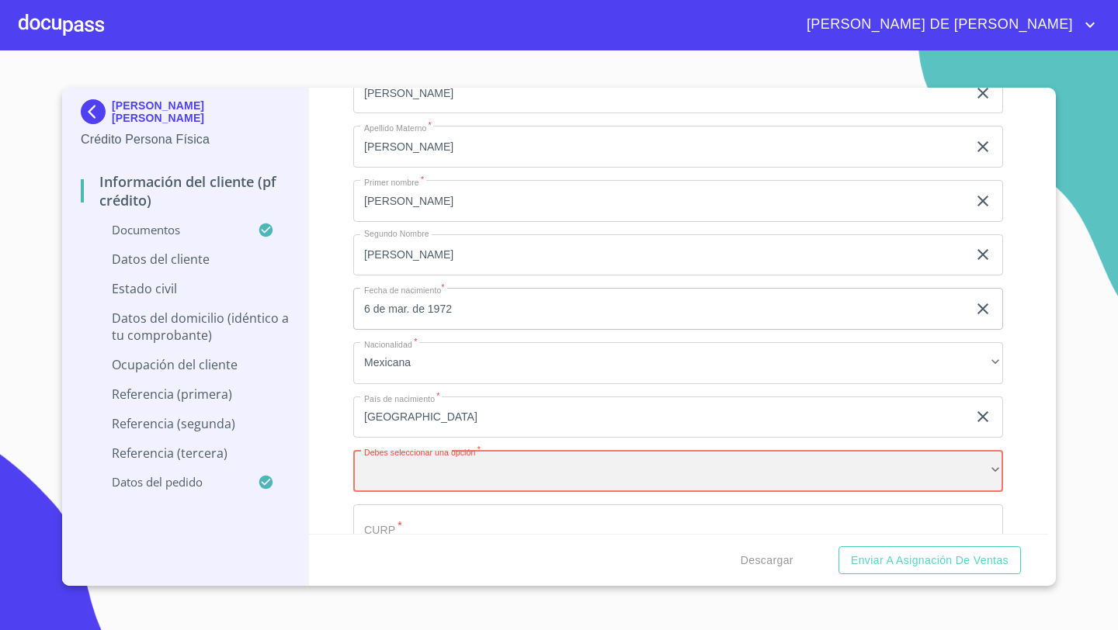
click at [400, 466] on div "​" at bounding box center [678, 471] width 650 height 42
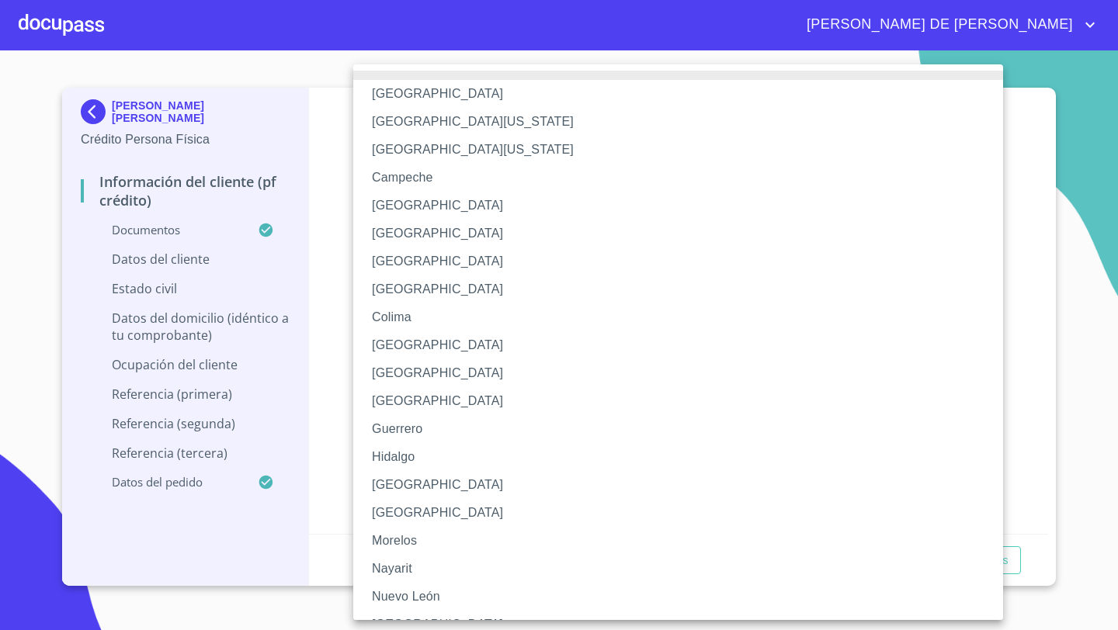
click at [394, 480] on li "[GEOGRAPHIC_DATA]" at bounding box center [678, 485] width 650 height 28
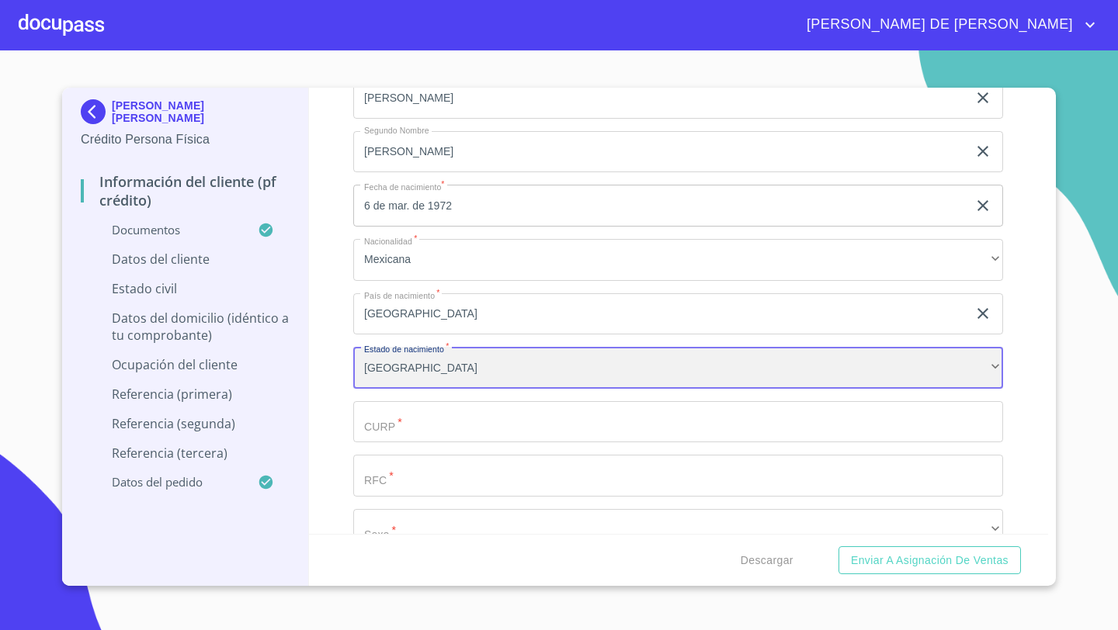
scroll to position [4700, 0]
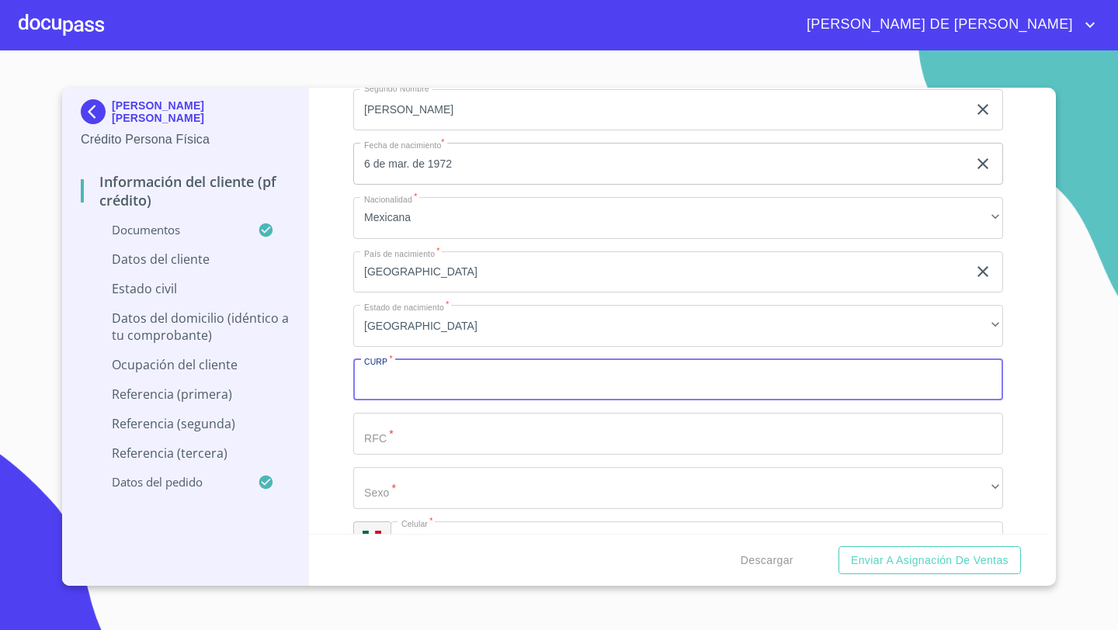
click at [390, 373] on input "Documento de identificación   *" at bounding box center [678, 380] width 650 height 42
paste input "NIMJ720306MJCVRL06"
type input "NIMJ720306MJCVRL06"
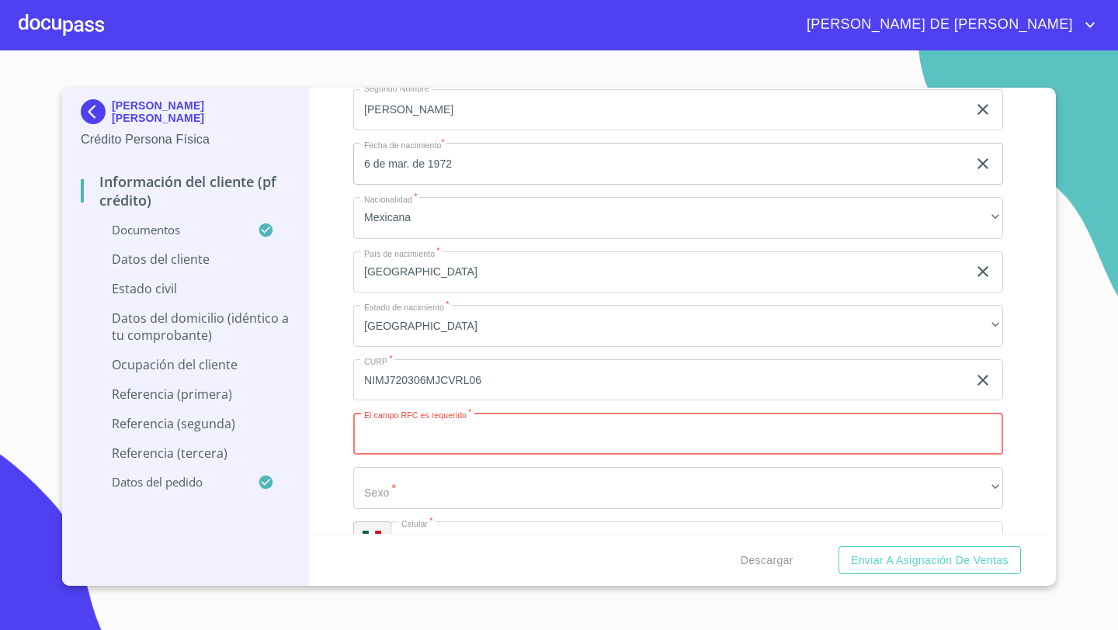
paste input "NIMJ720306"
type input "NIMJ720306J83"
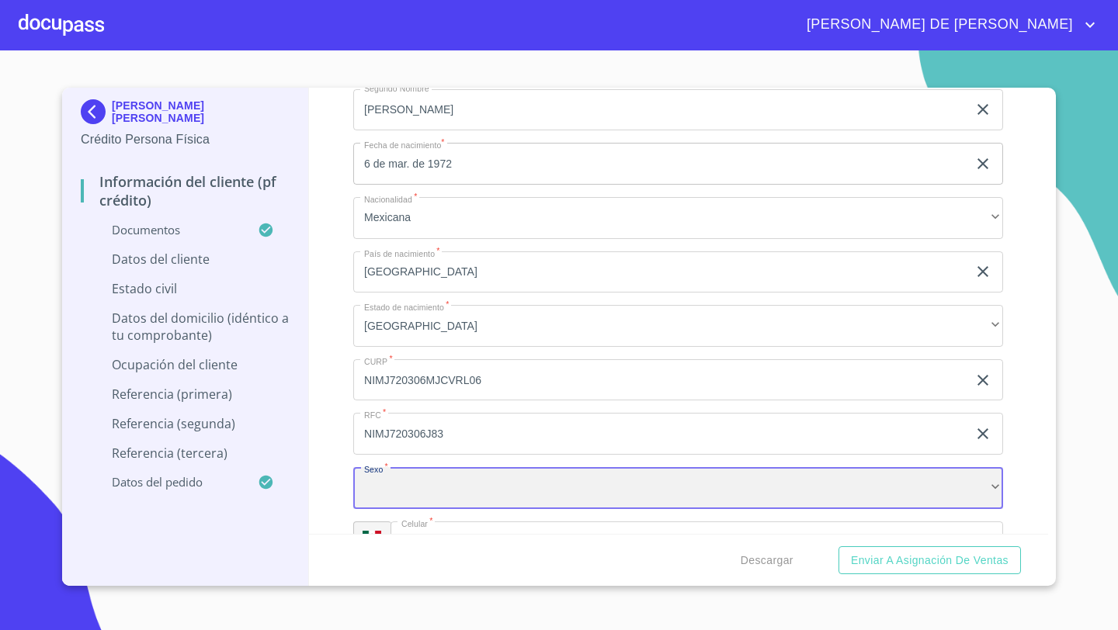
click at [386, 493] on div "​" at bounding box center [678, 488] width 650 height 42
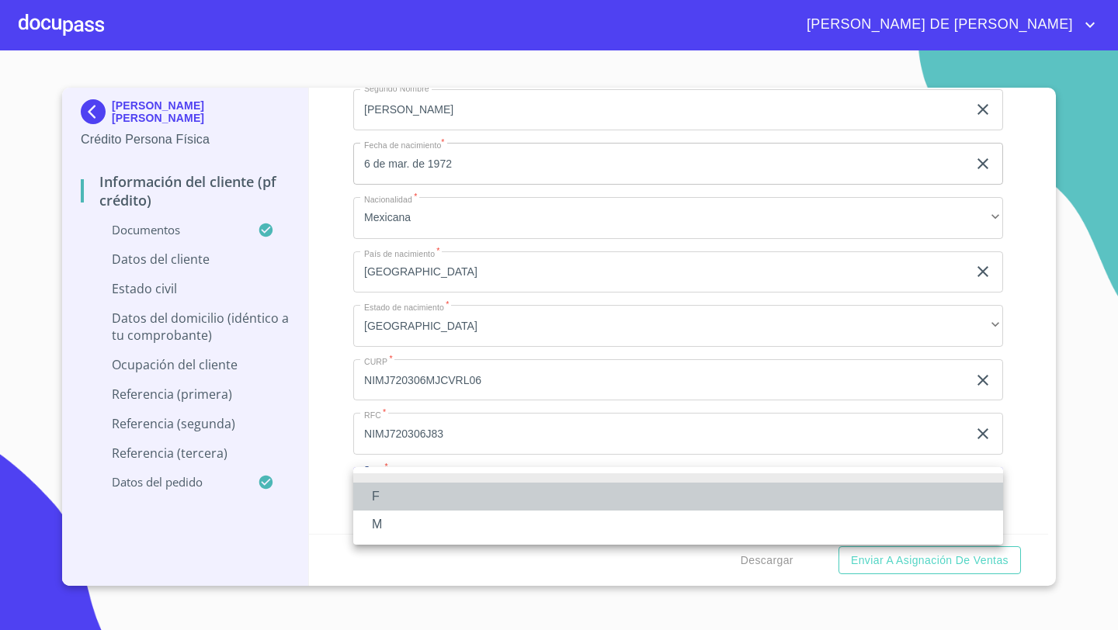
click at [382, 492] on li "F" at bounding box center [678, 497] width 650 height 28
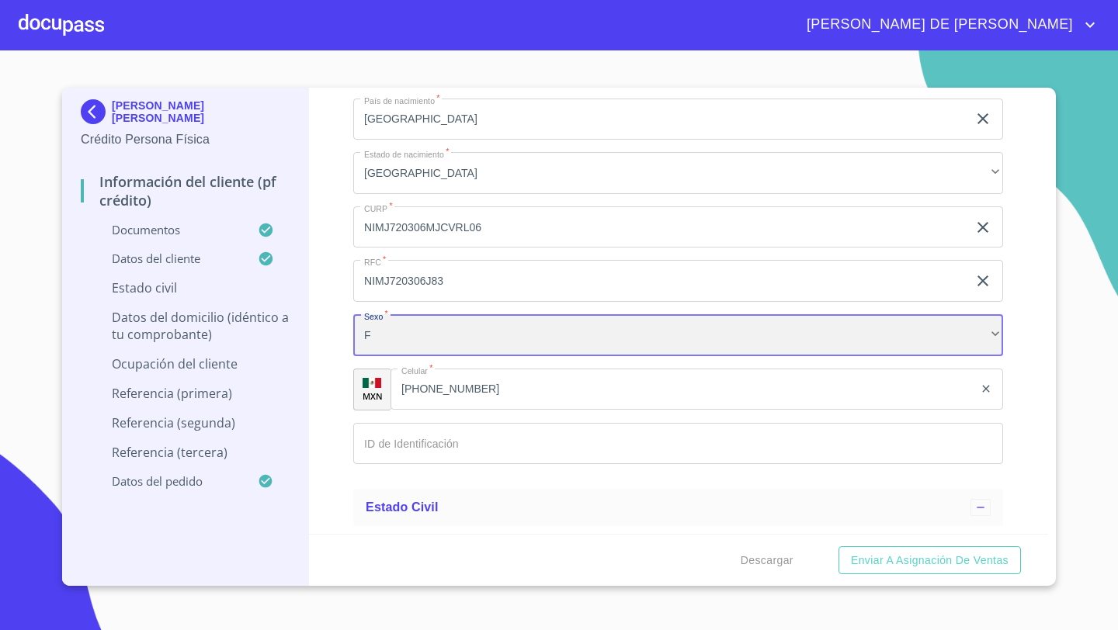
scroll to position [4869, 0]
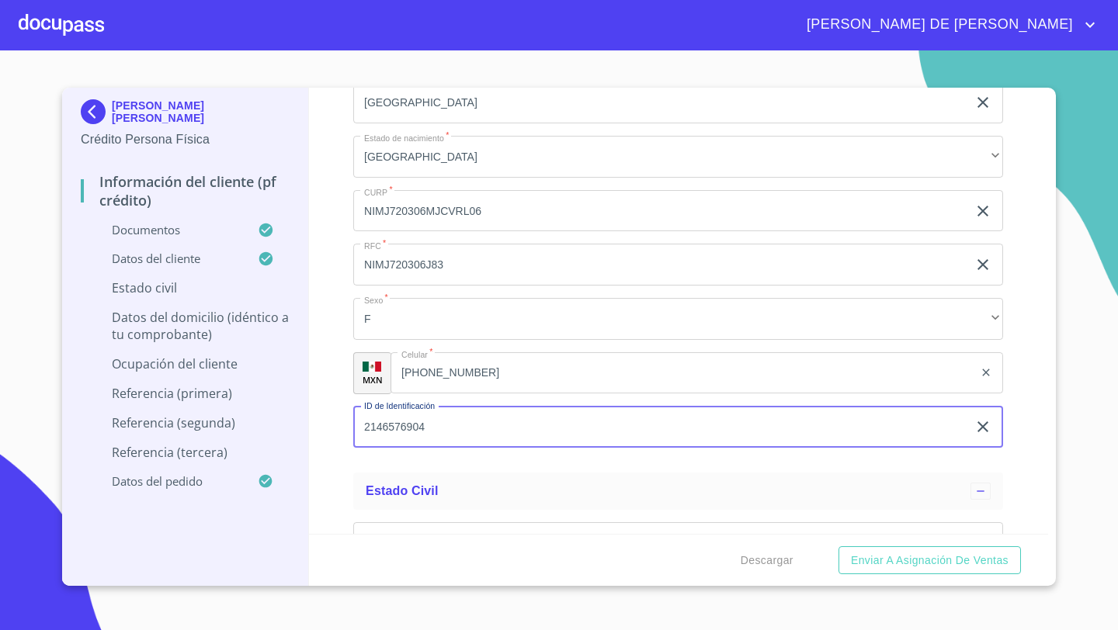
type input "2146576904"
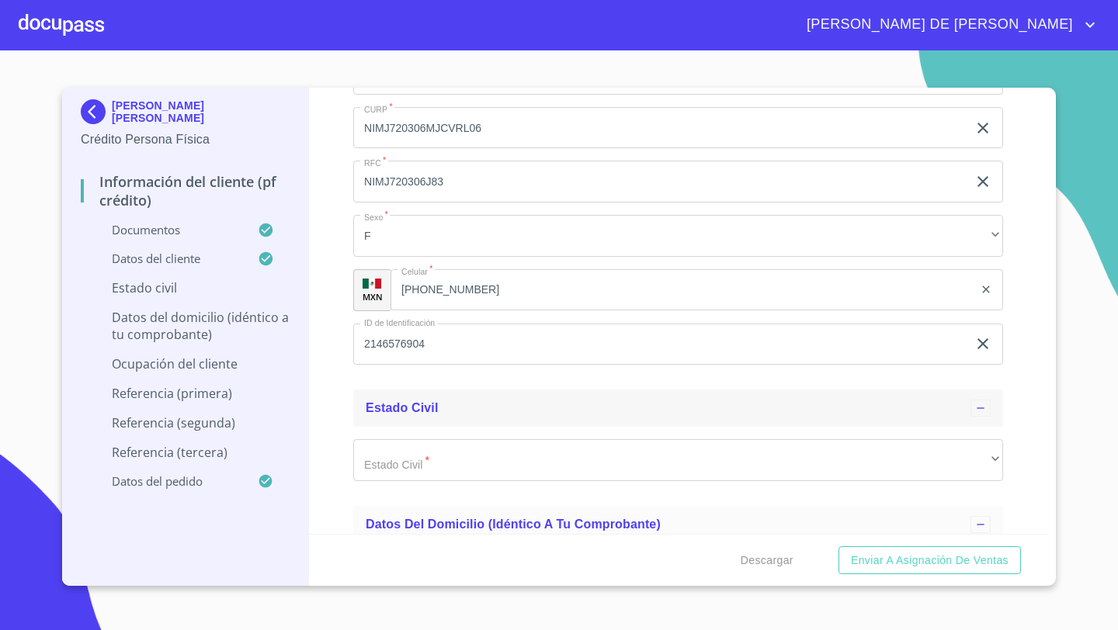
scroll to position [4973, 0]
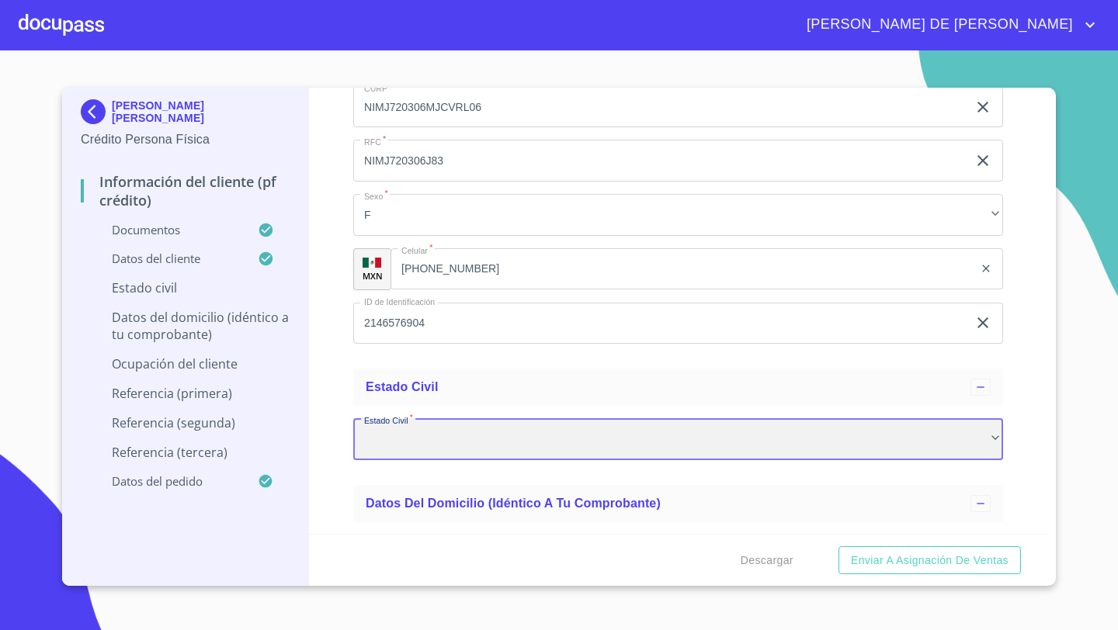
click at [389, 443] on div "​" at bounding box center [678, 439] width 650 height 42
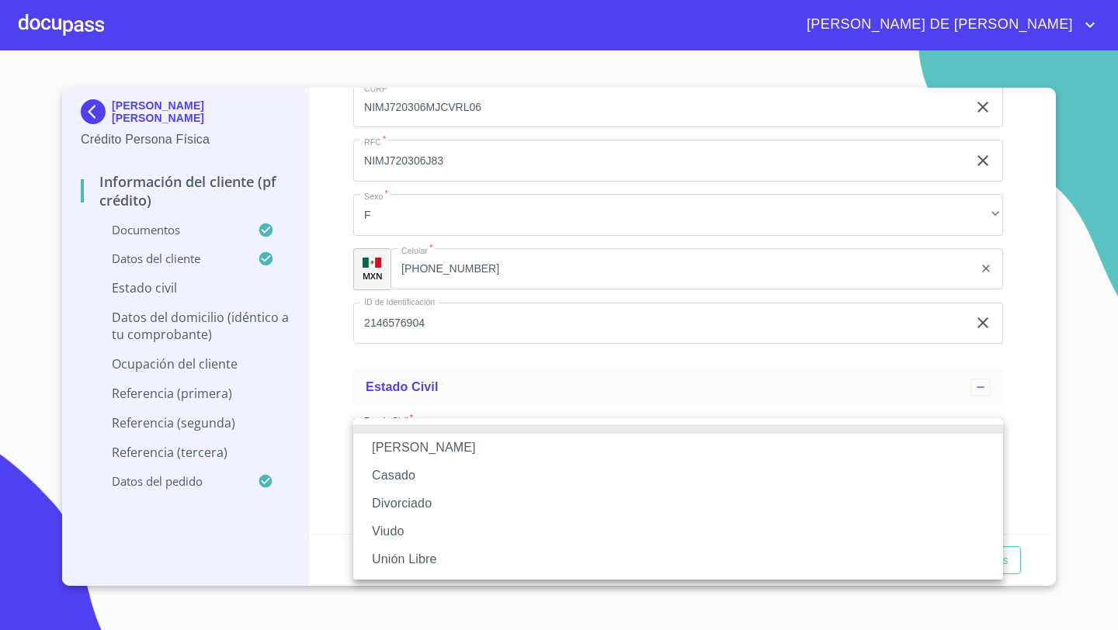
click at [388, 449] on li "[PERSON_NAME]" at bounding box center [678, 448] width 650 height 28
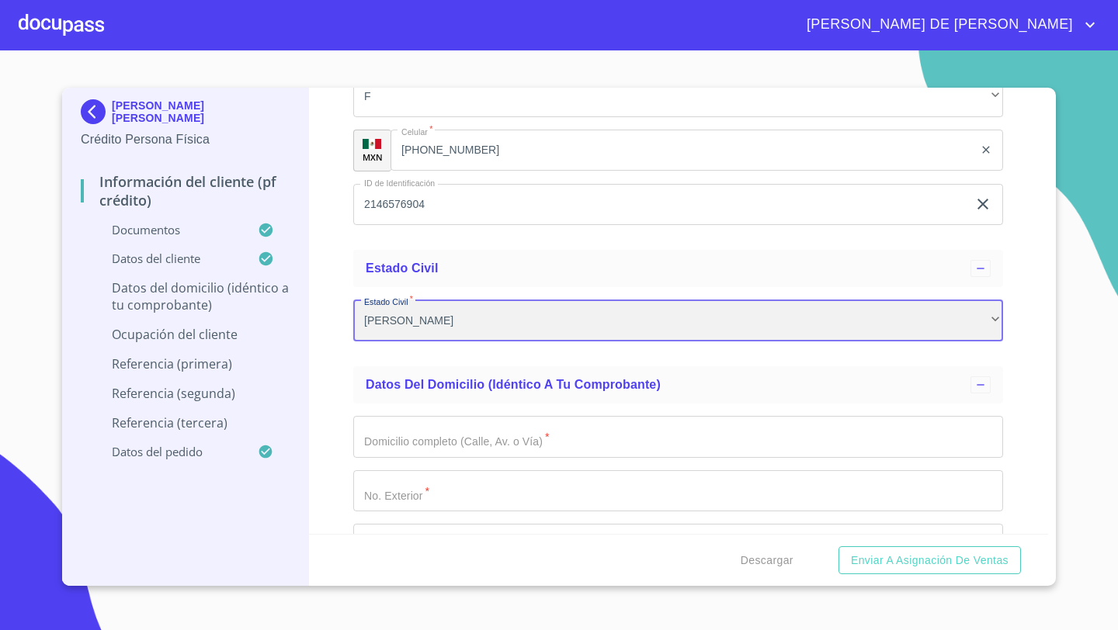
scroll to position [5101, 0]
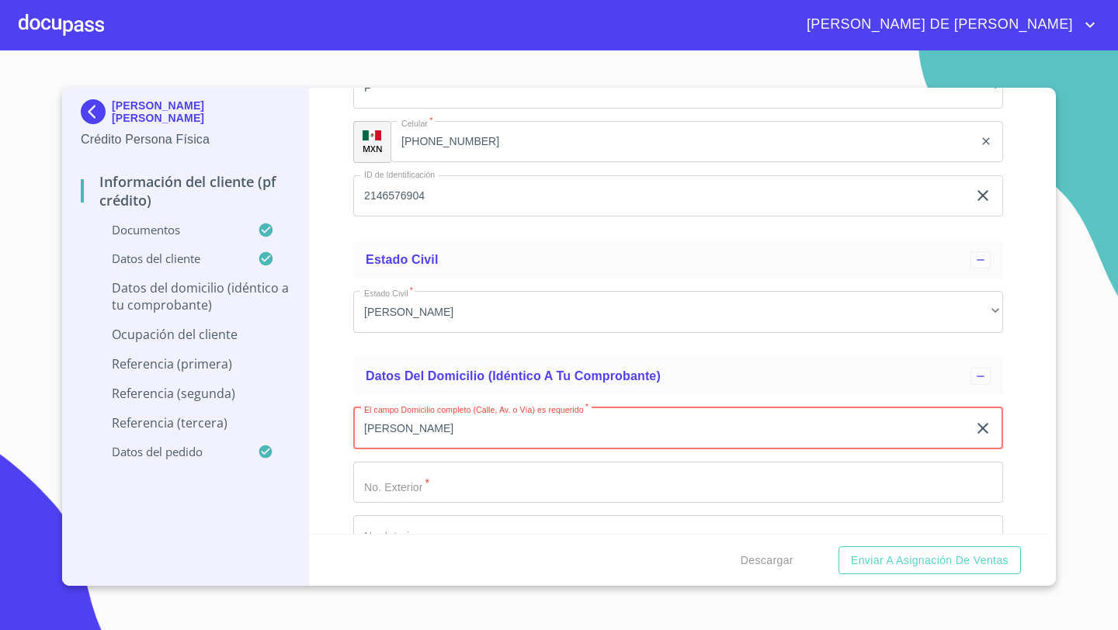
type input "[PERSON_NAME]"
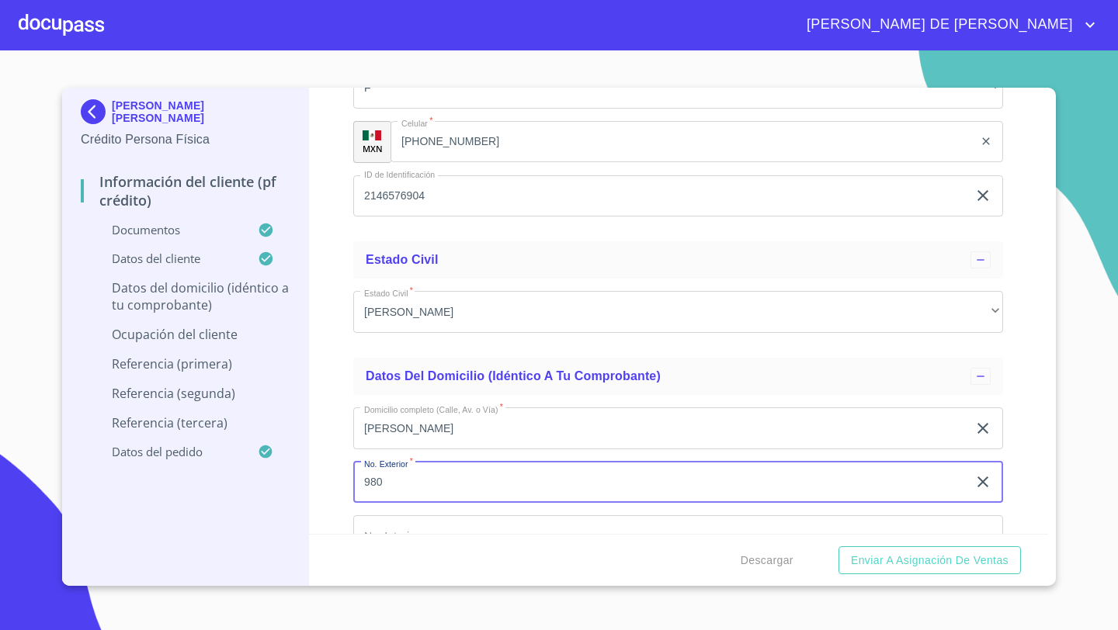
type input "980"
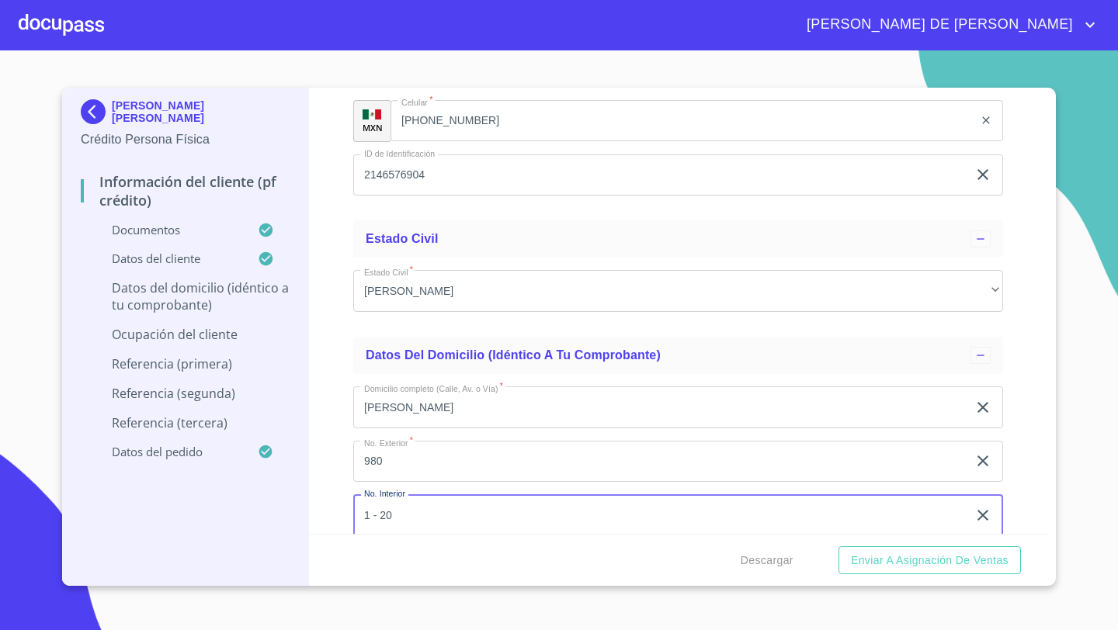
type input "1 - 20"
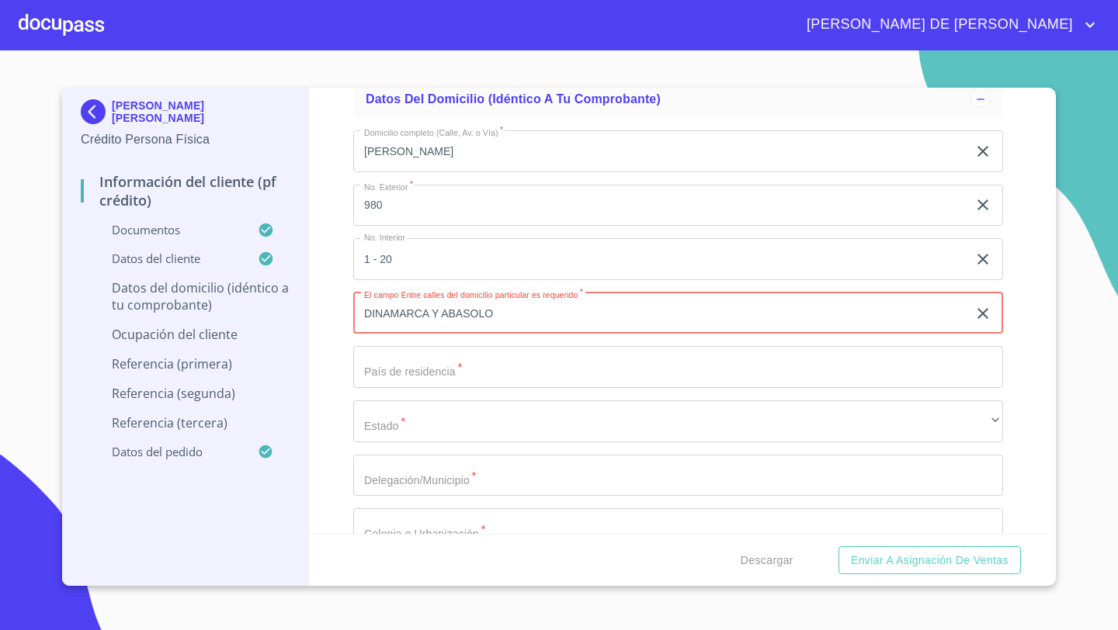
type input "DINAMARCA Y ABASOLO"
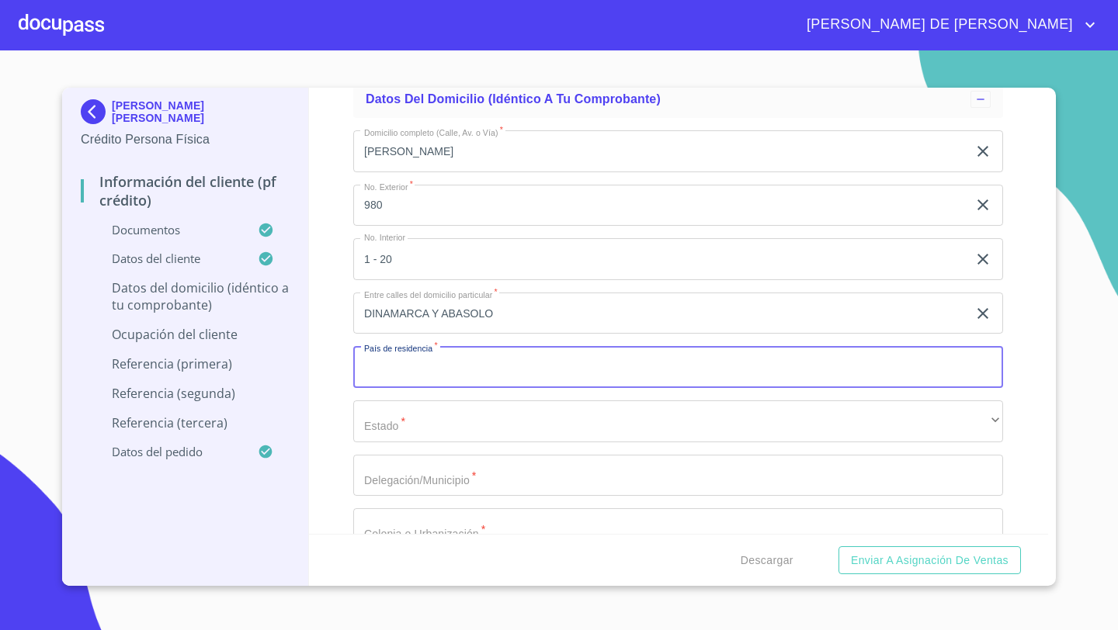
click at [401, 376] on input "Documento de identificación   *" at bounding box center [678, 367] width 650 height 42
type input "[GEOGRAPHIC_DATA]"
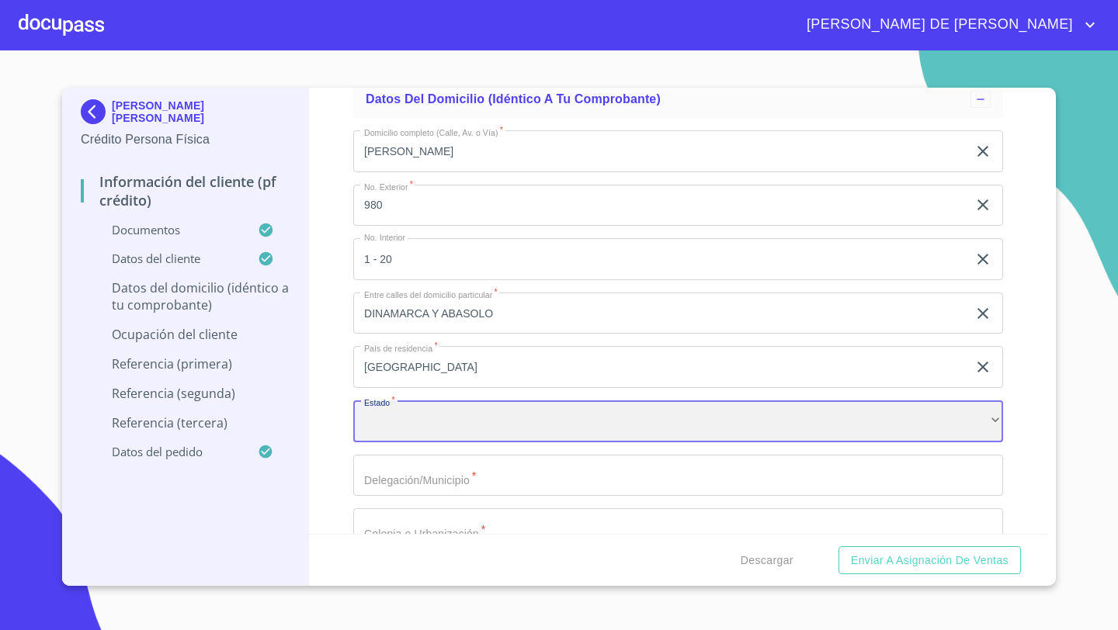
click at [384, 435] on div "​" at bounding box center [678, 422] width 650 height 42
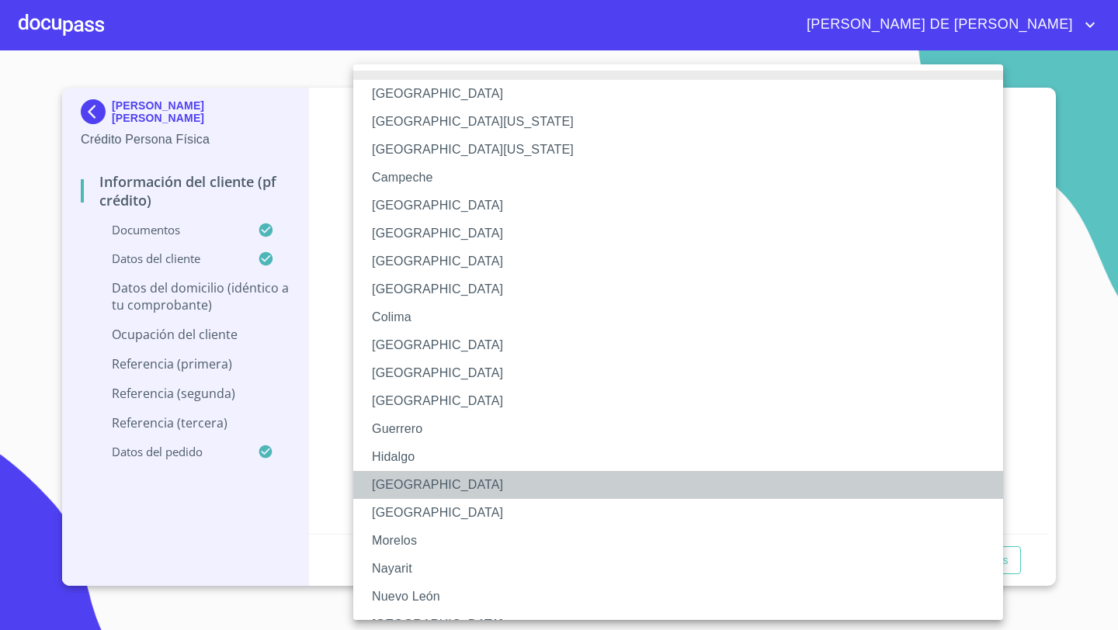
click at [388, 478] on li "[GEOGRAPHIC_DATA]" at bounding box center [678, 485] width 650 height 28
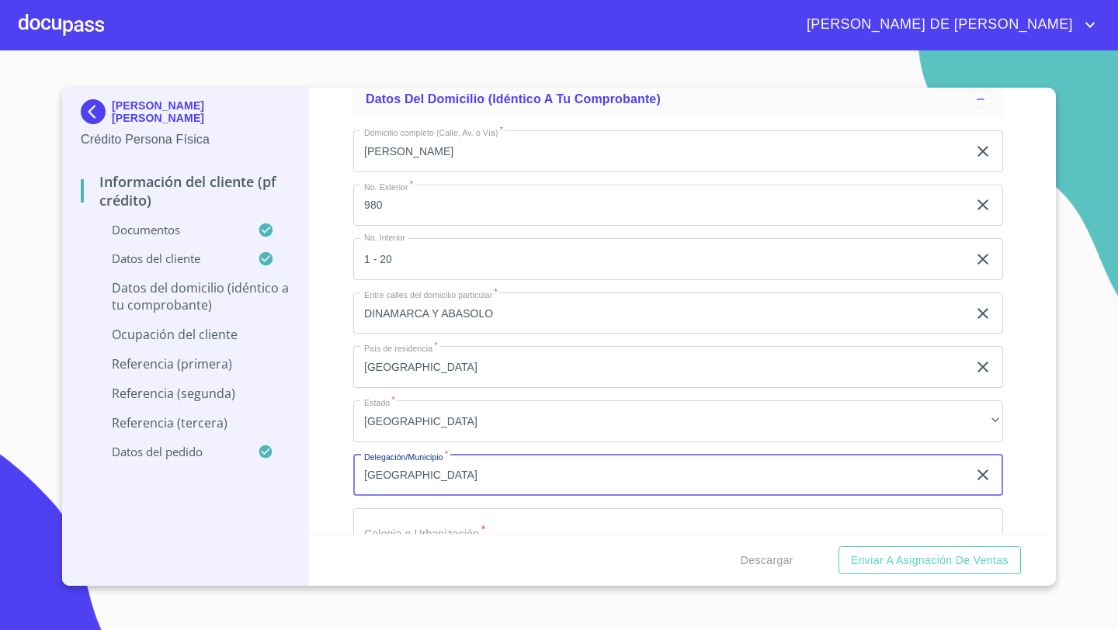
type input "[GEOGRAPHIC_DATA]"
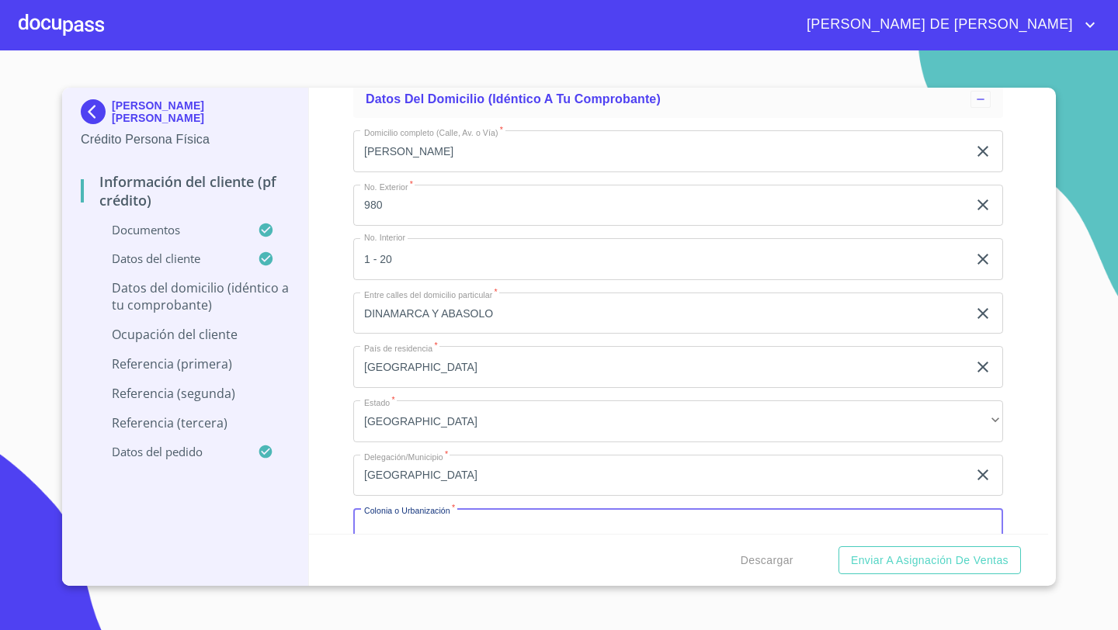
scroll to position [5392, 0]
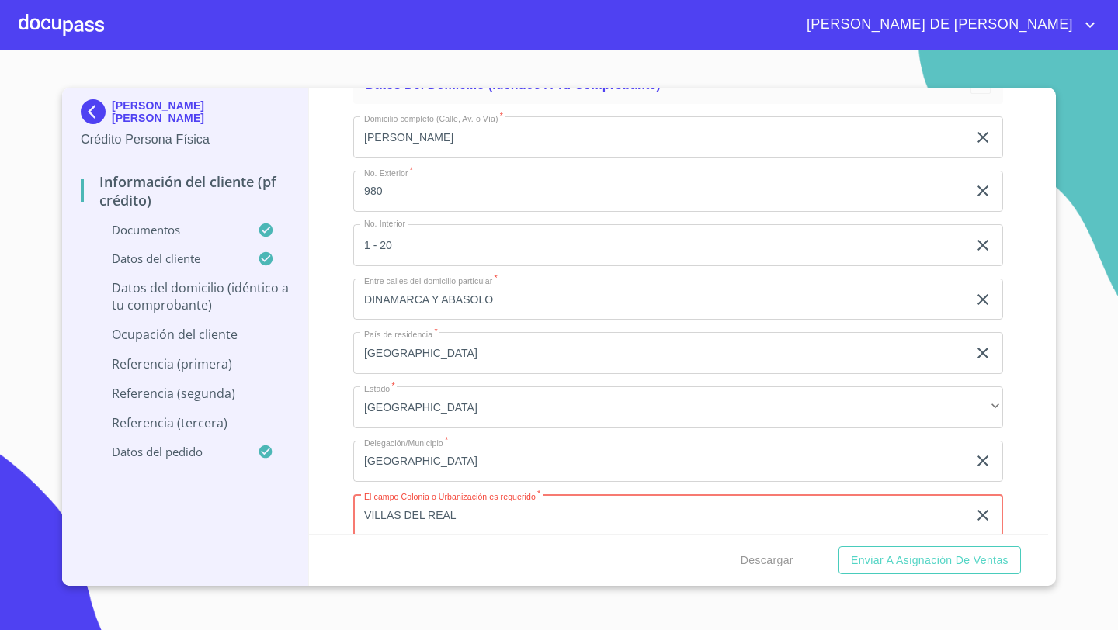
type input "VILLAS DEL REAL"
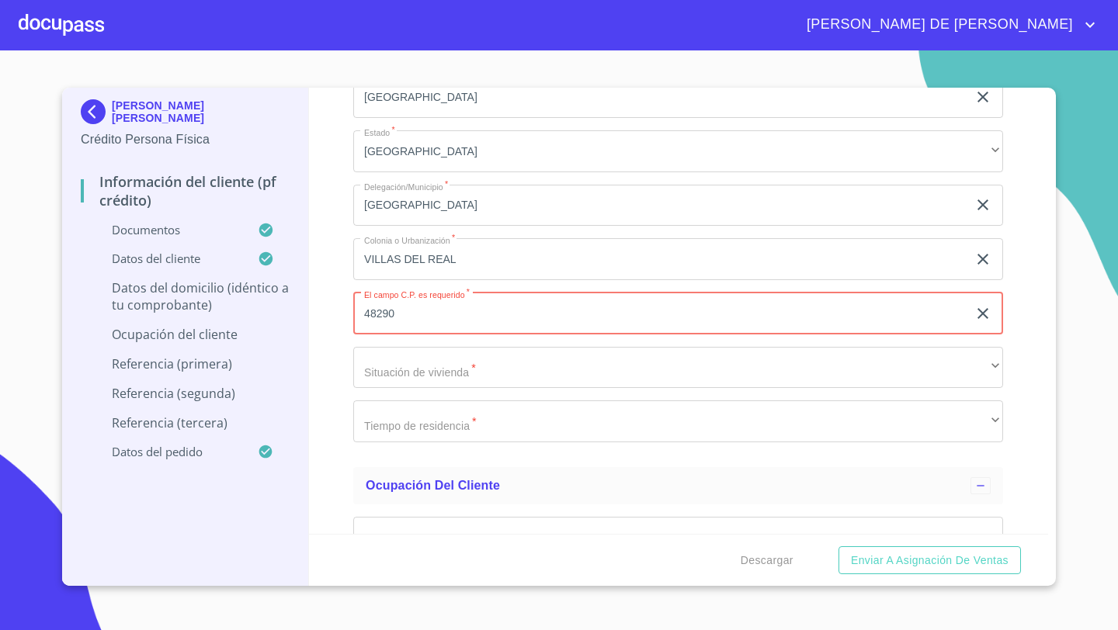
type input "48290"
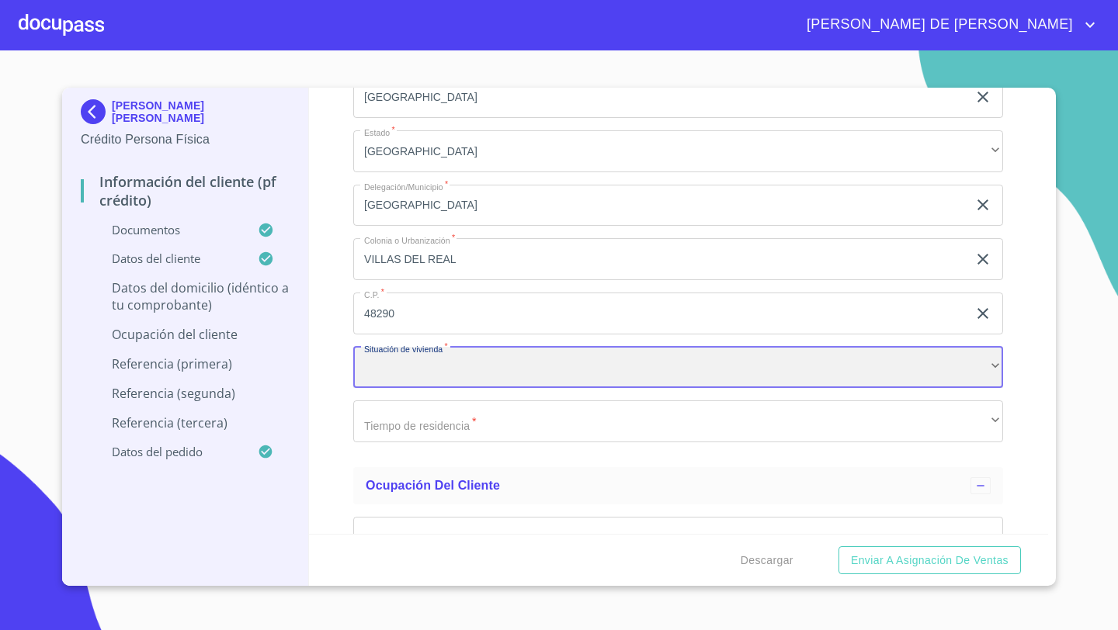
click at [401, 369] on div "​" at bounding box center [678, 368] width 650 height 42
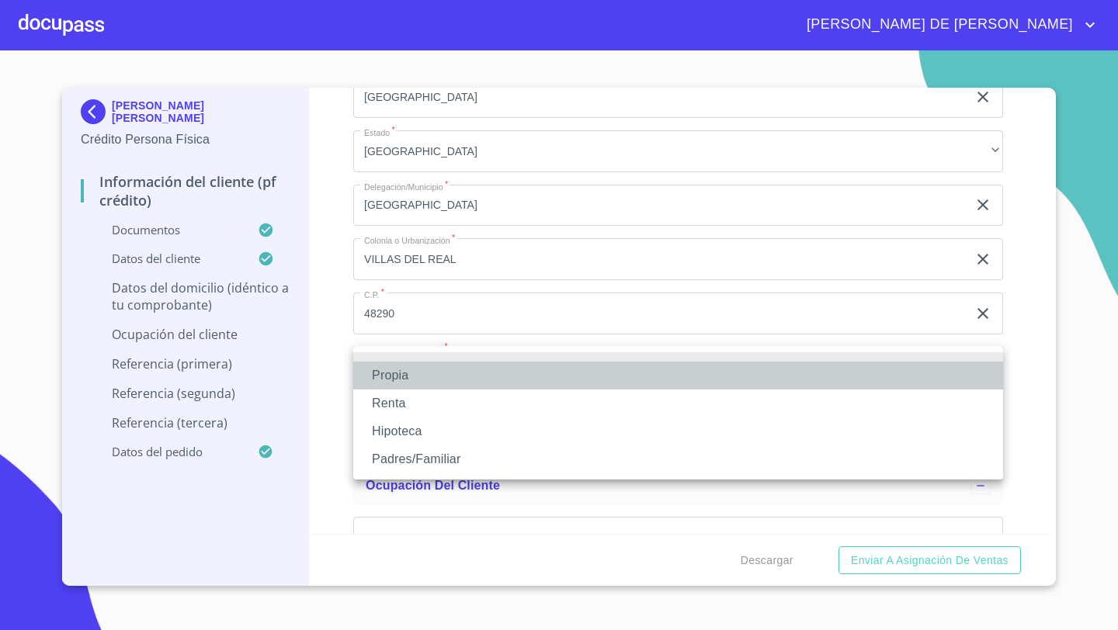
click at [393, 384] on li "Propia" at bounding box center [678, 376] width 650 height 28
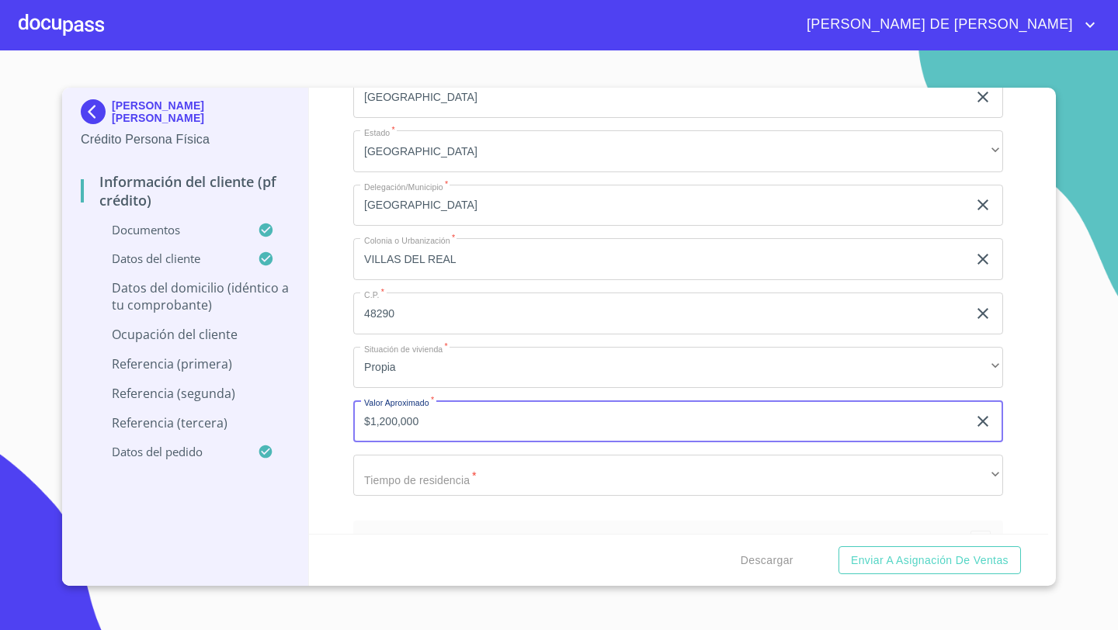
type input "$1,200,000"
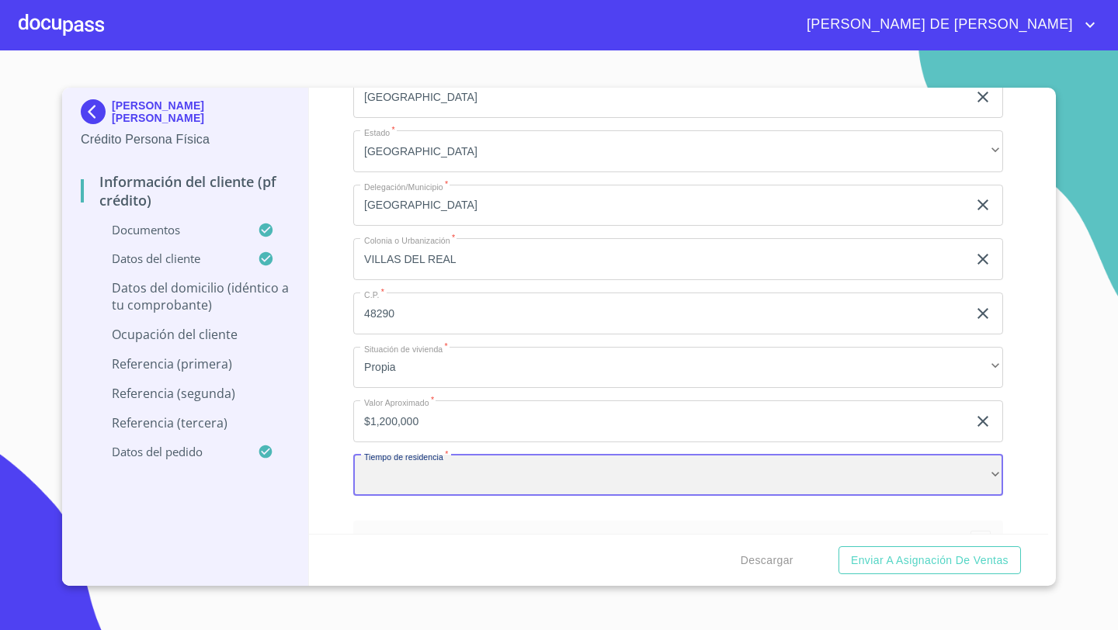
click at [374, 474] on div "​" at bounding box center [678, 476] width 650 height 42
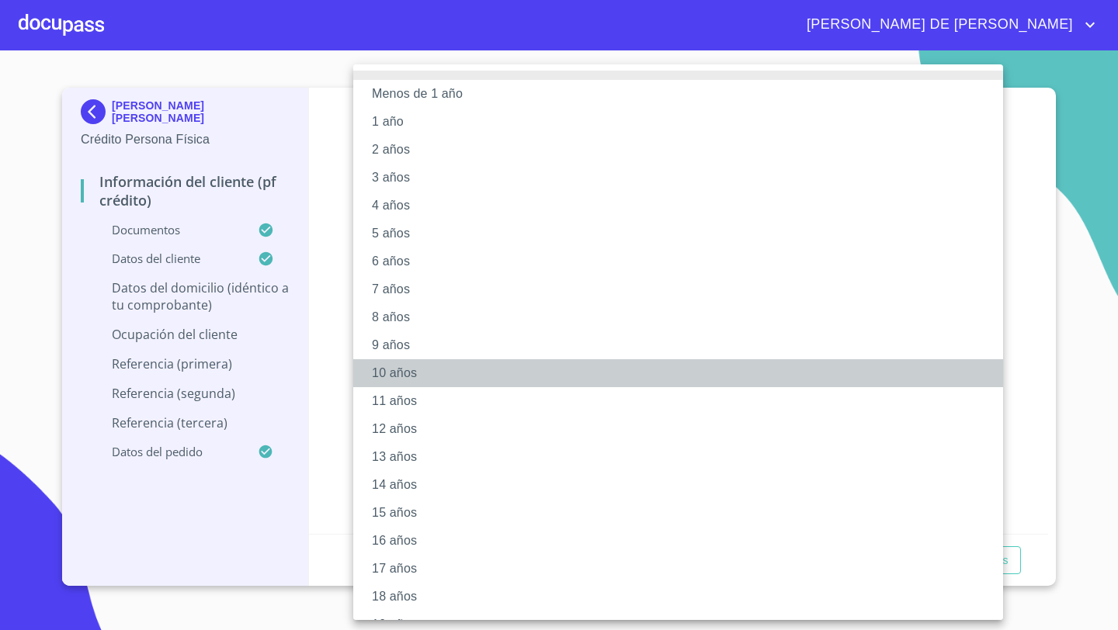
click at [380, 372] on li "10 años" at bounding box center [678, 373] width 650 height 28
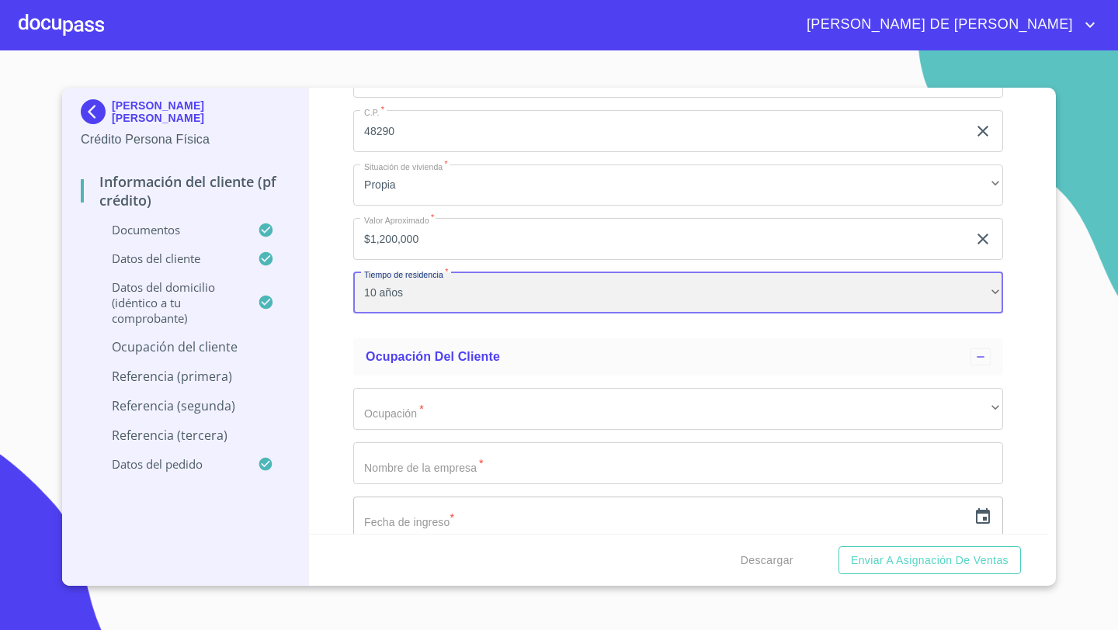
scroll to position [5874, 0]
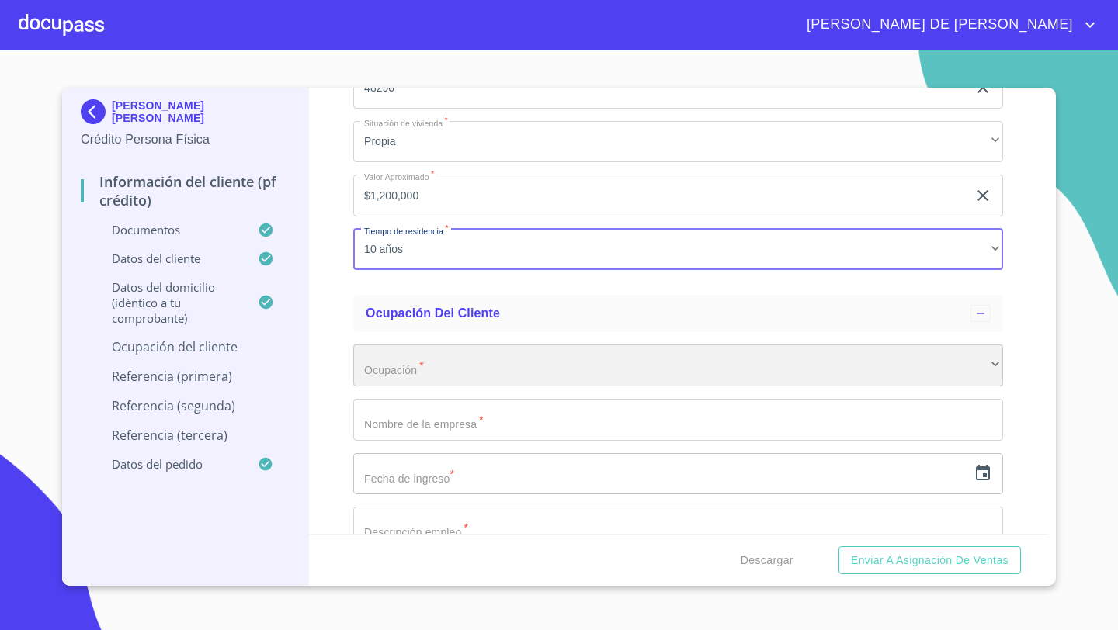
click at [399, 359] on div "​" at bounding box center [678, 366] width 650 height 42
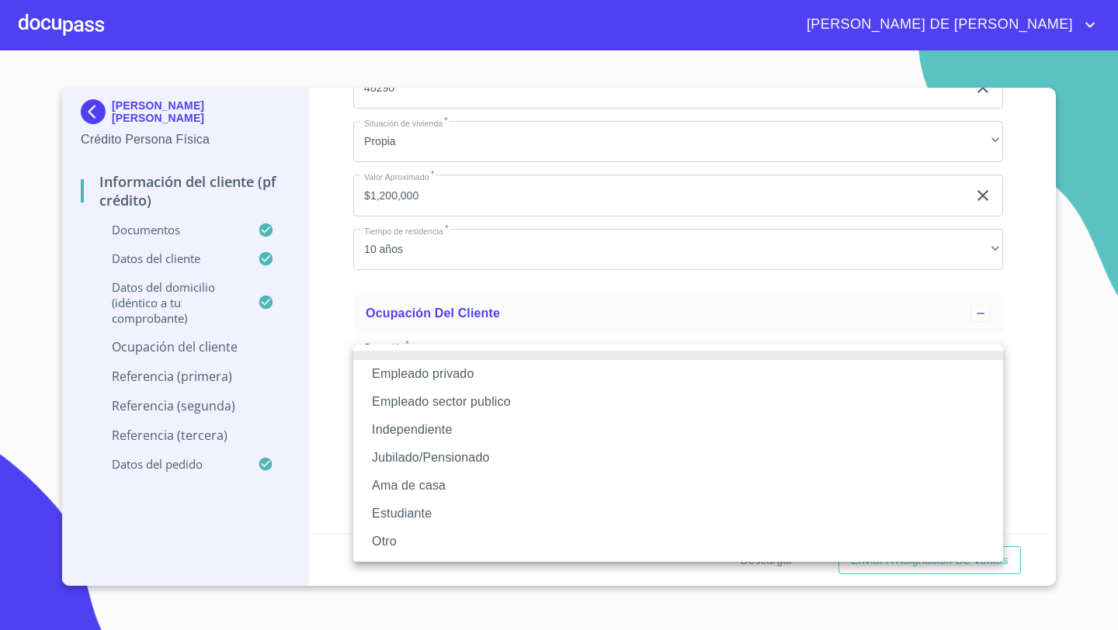
click at [404, 394] on li "Empleado sector publico" at bounding box center [678, 402] width 650 height 28
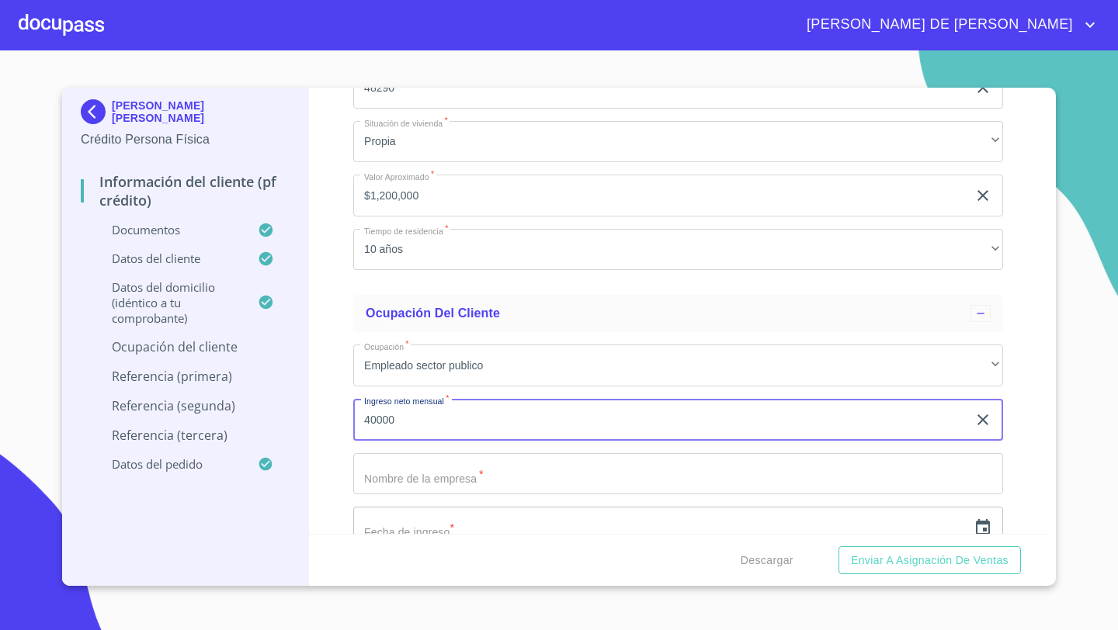
type input "40000"
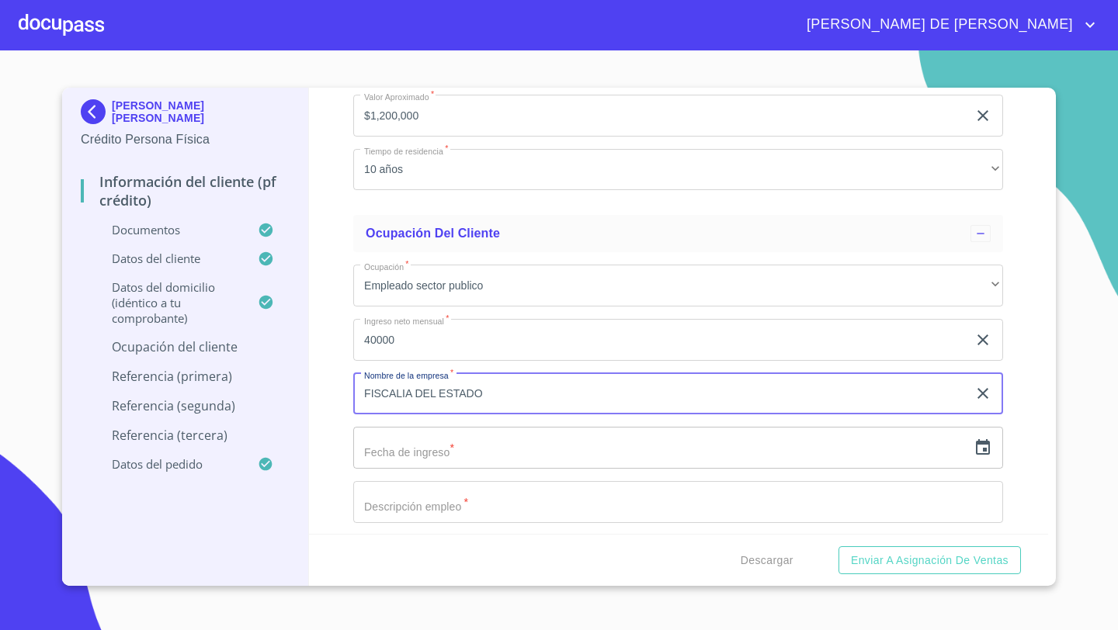
scroll to position [5964, 0]
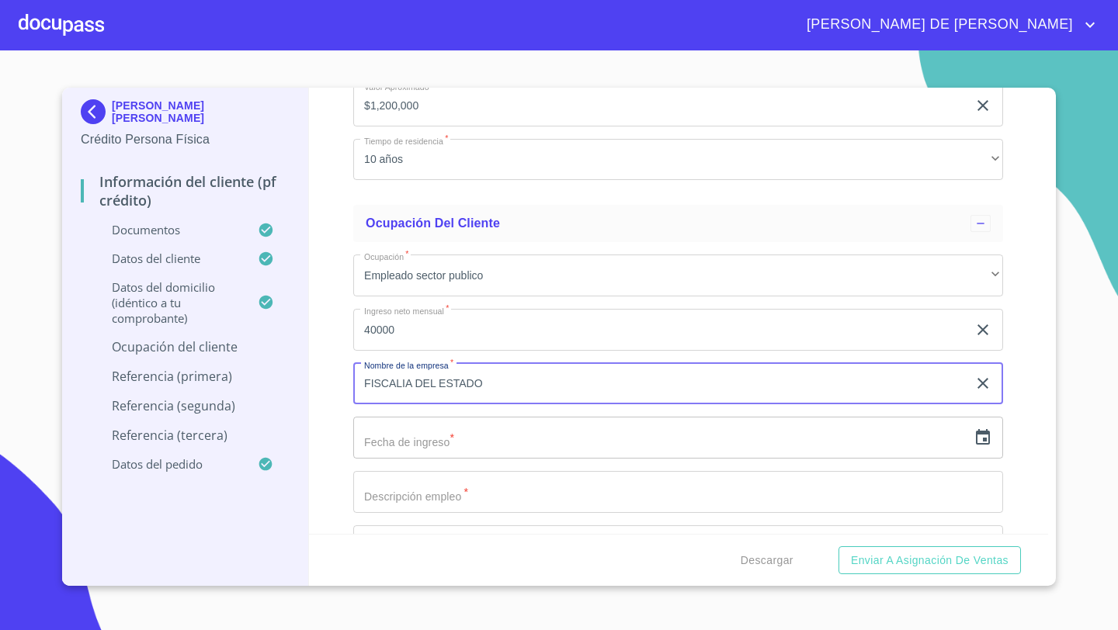
type input "FISCALIA DEL ESTADO"
click at [385, 453] on input "text" at bounding box center [660, 438] width 614 height 42
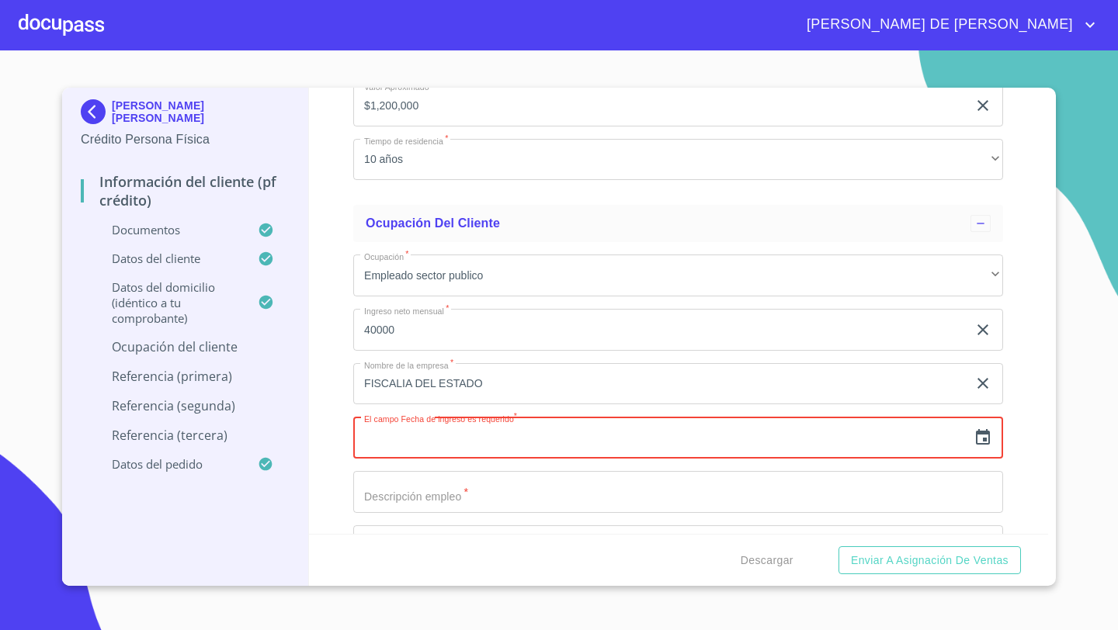
click at [978, 436] on icon "button" at bounding box center [982, 437] width 19 height 19
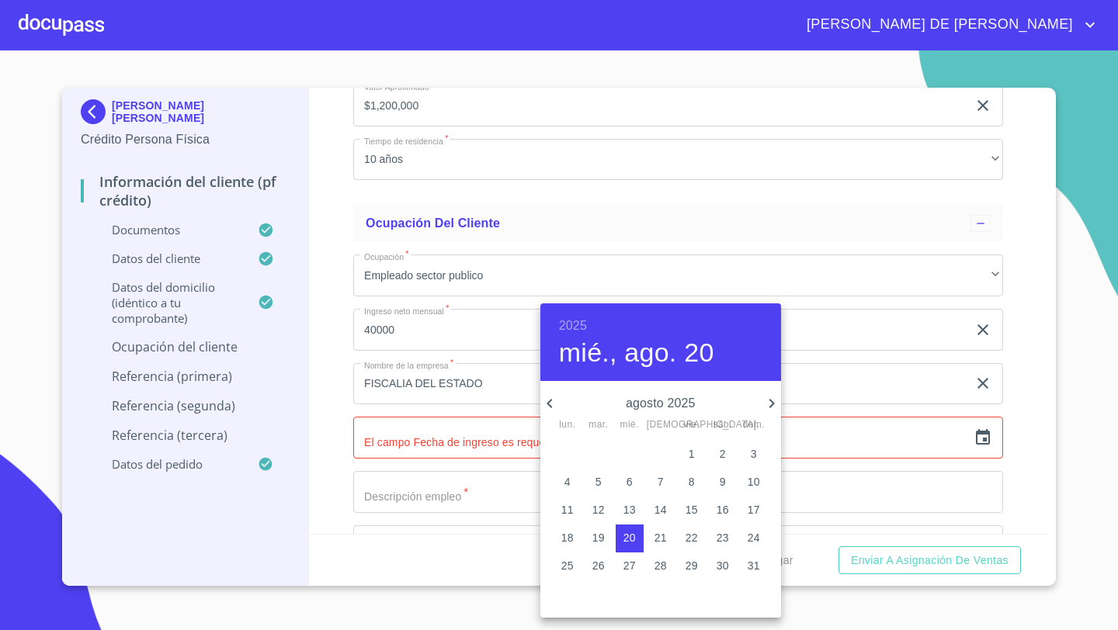
click at [575, 323] on h6 "2025" at bounding box center [573, 326] width 28 height 22
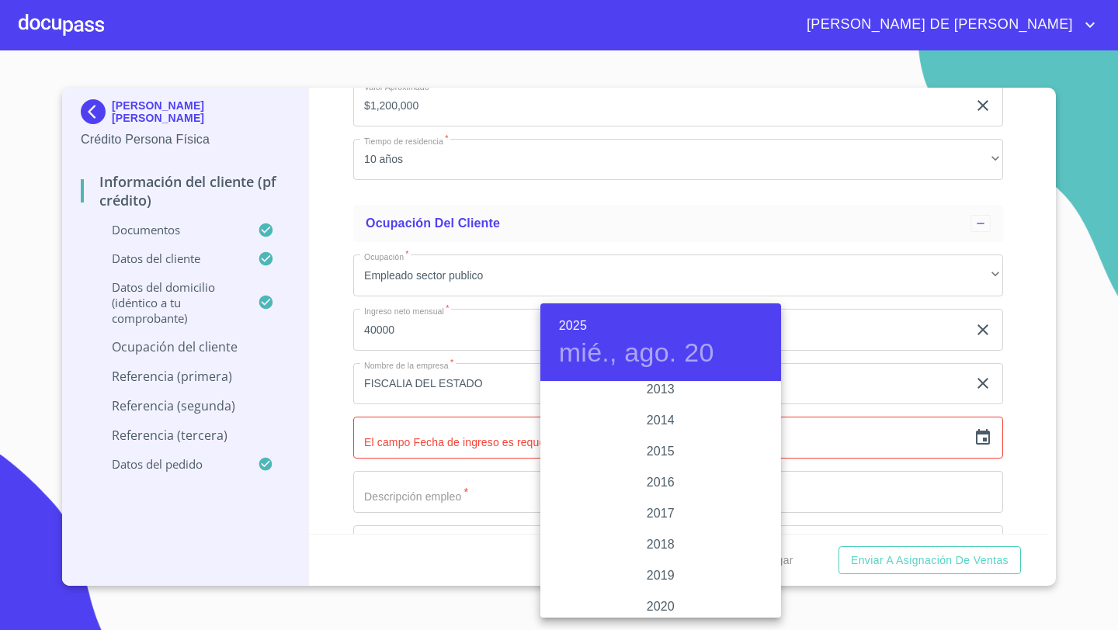
scroll to position [2638, 0]
click at [661, 489] on div "2013" at bounding box center [660, 492] width 241 height 31
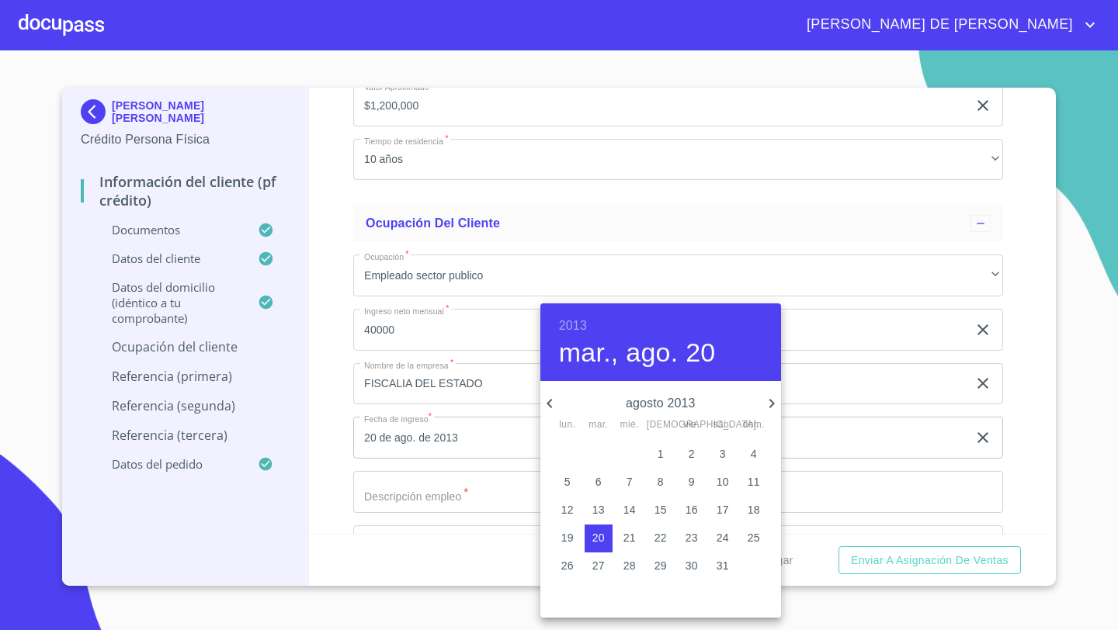
click at [774, 401] on icon "button" at bounding box center [771, 403] width 19 height 19
click at [758, 484] on p "13" at bounding box center [754, 482] width 12 height 16
type input "13 de oct. de 2013"
click at [330, 411] on div at bounding box center [559, 315] width 1118 height 630
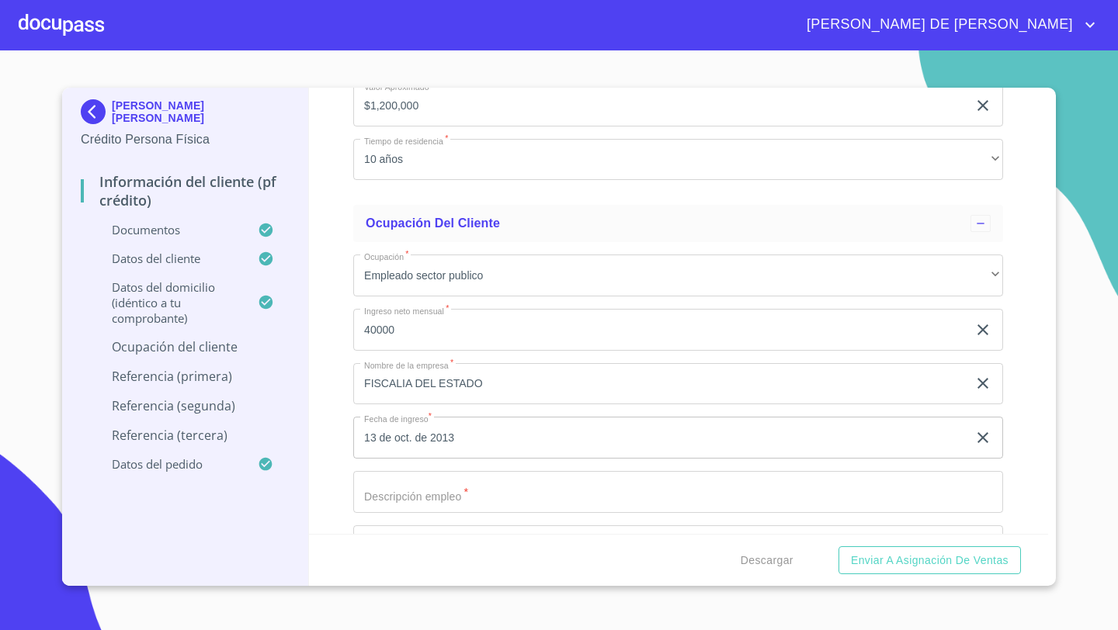
click at [383, 489] on input "Documento de identificación   *" at bounding box center [678, 492] width 650 height 42
